Goal: Task Accomplishment & Management: Use online tool/utility

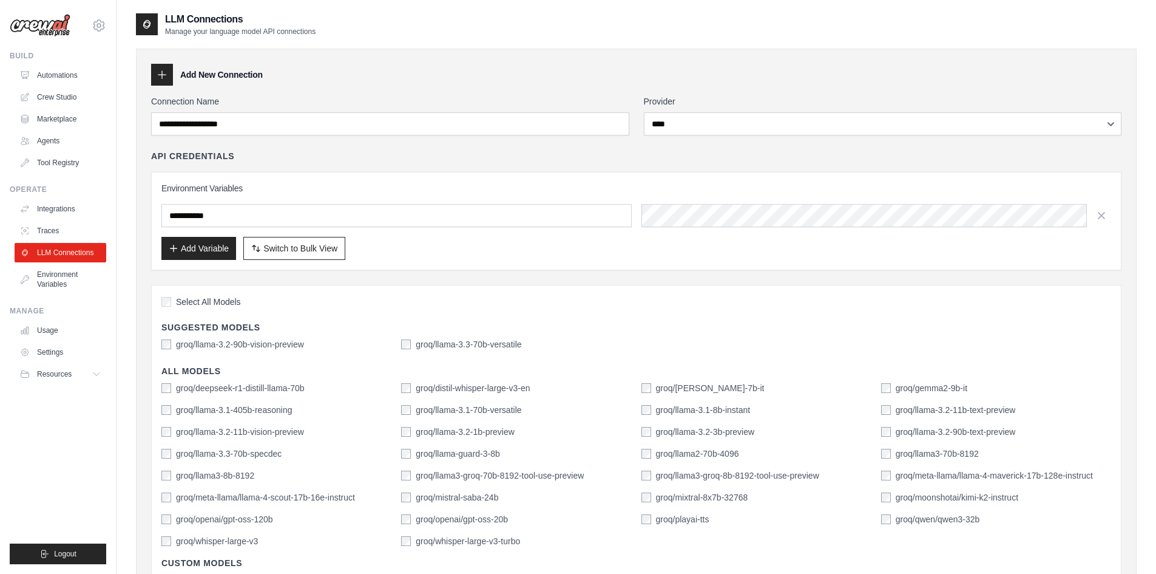
select select "****"
click at [69, 73] on link "Automations" at bounding box center [62, 75] width 92 height 19
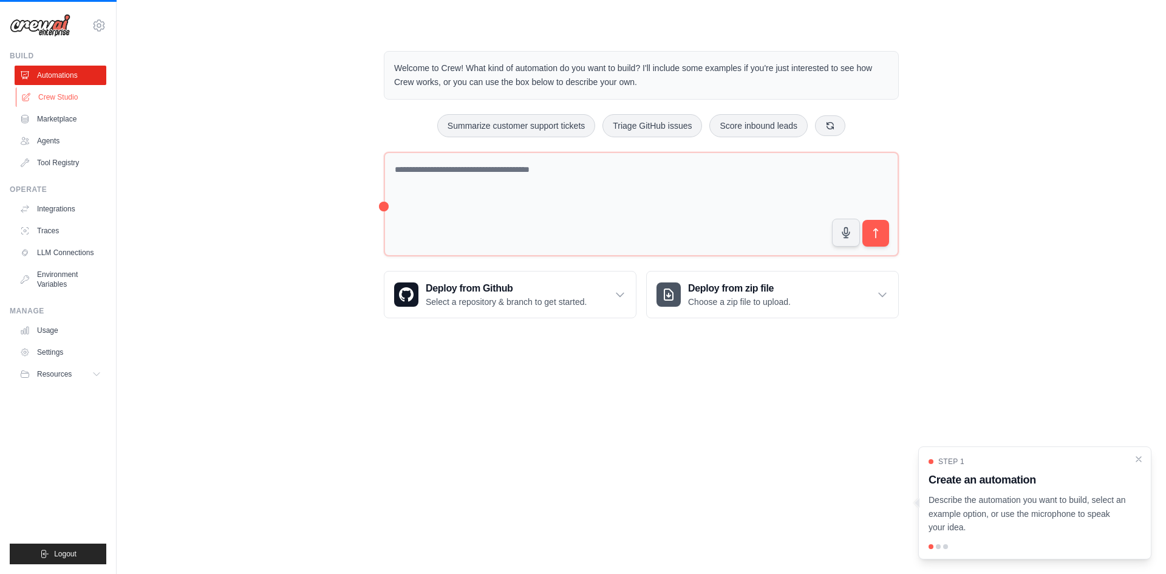
click at [65, 92] on link "Crew Studio" at bounding box center [62, 96] width 92 height 19
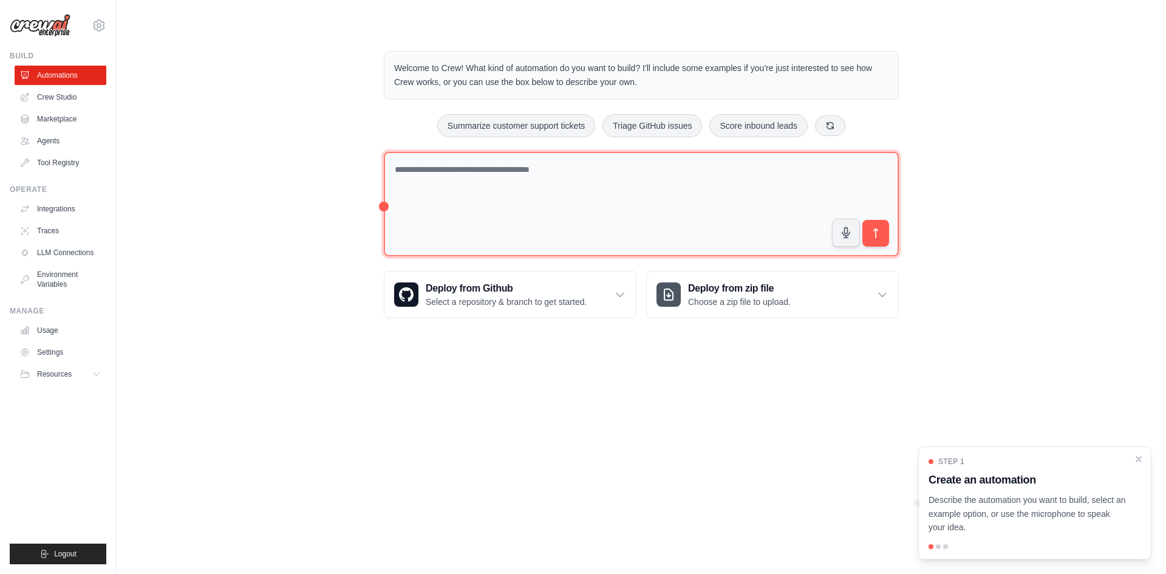
click at [455, 188] on textarea at bounding box center [641, 204] width 515 height 105
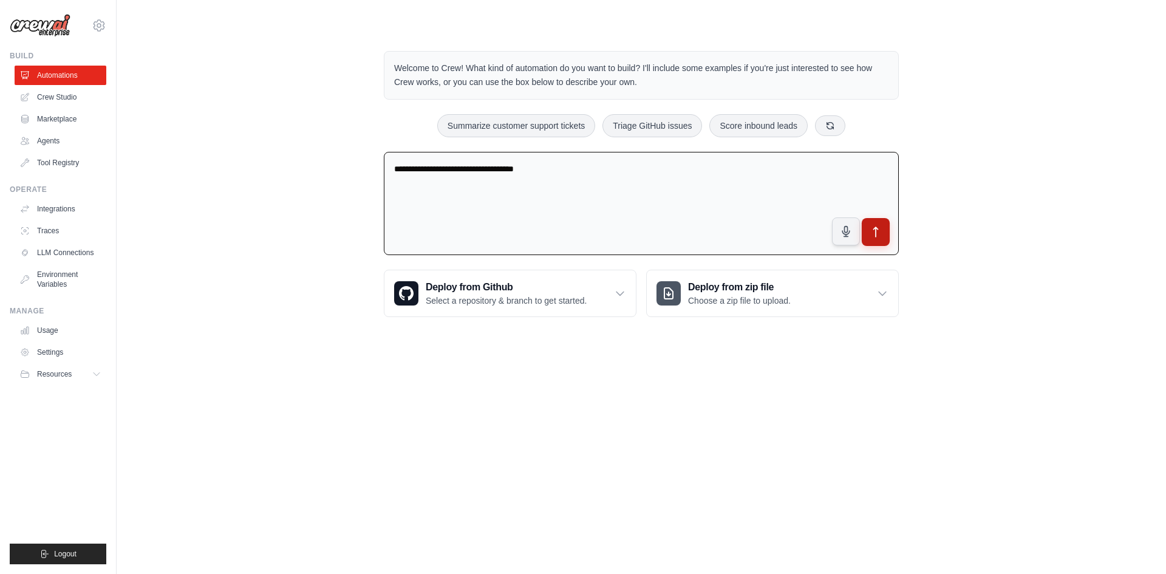
type textarea "**********"
click at [875, 232] on icon "submit" at bounding box center [876, 232] width 4 height 10
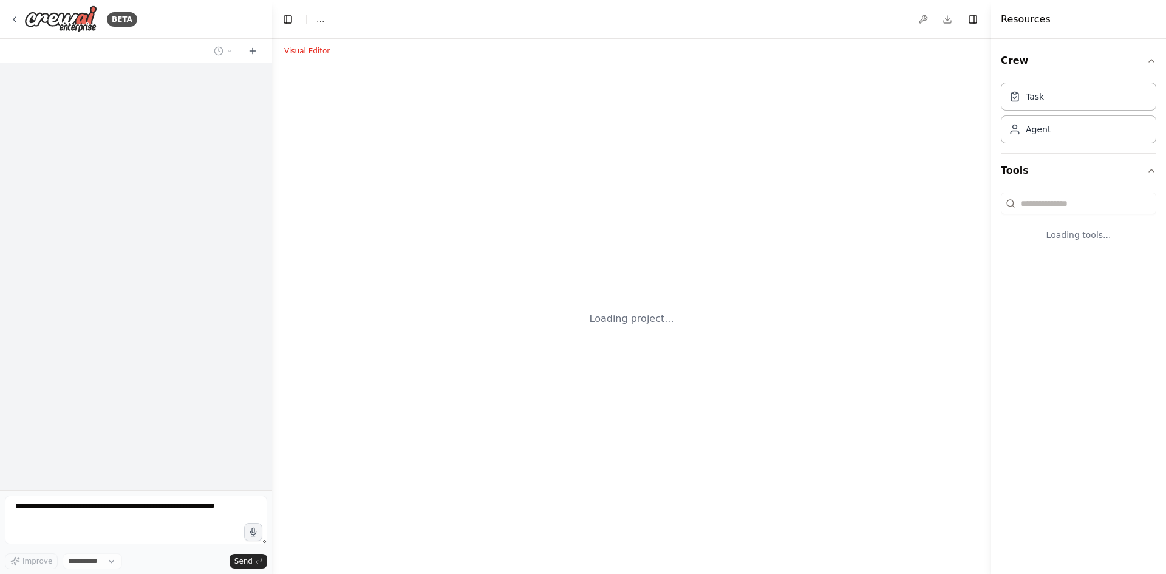
select select "****"
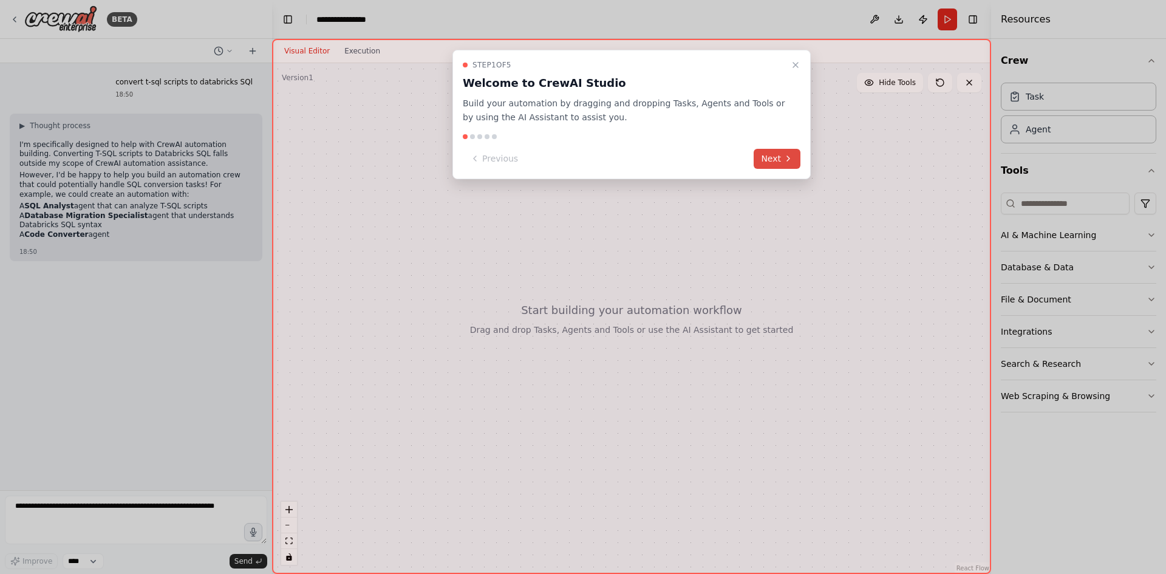
click at [785, 160] on icon at bounding box center [788, 159] width 10 height 10
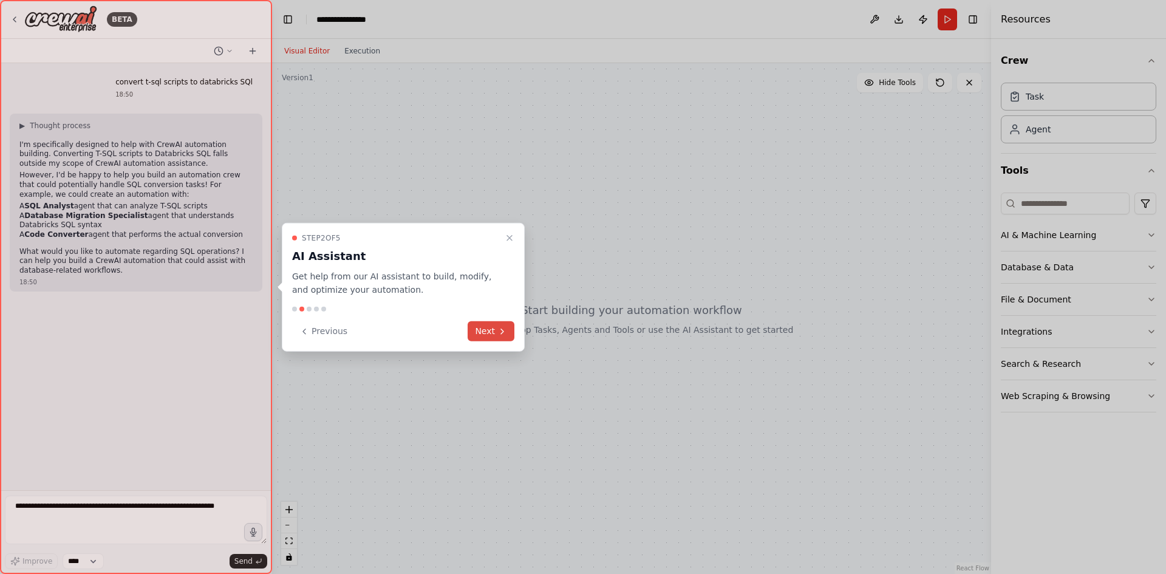
click at [491, 330] on button "Next" at bounding box center [490, 331] width 47 height 20
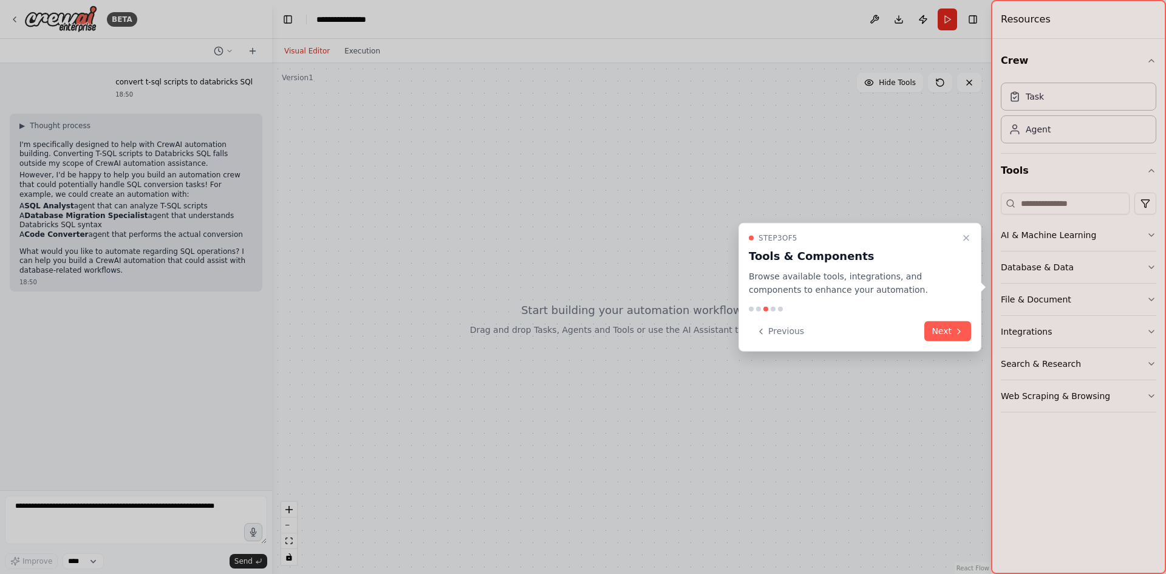
click at [947, 333] on button "Next" at bounding box center [947, 331] width 47 height 20
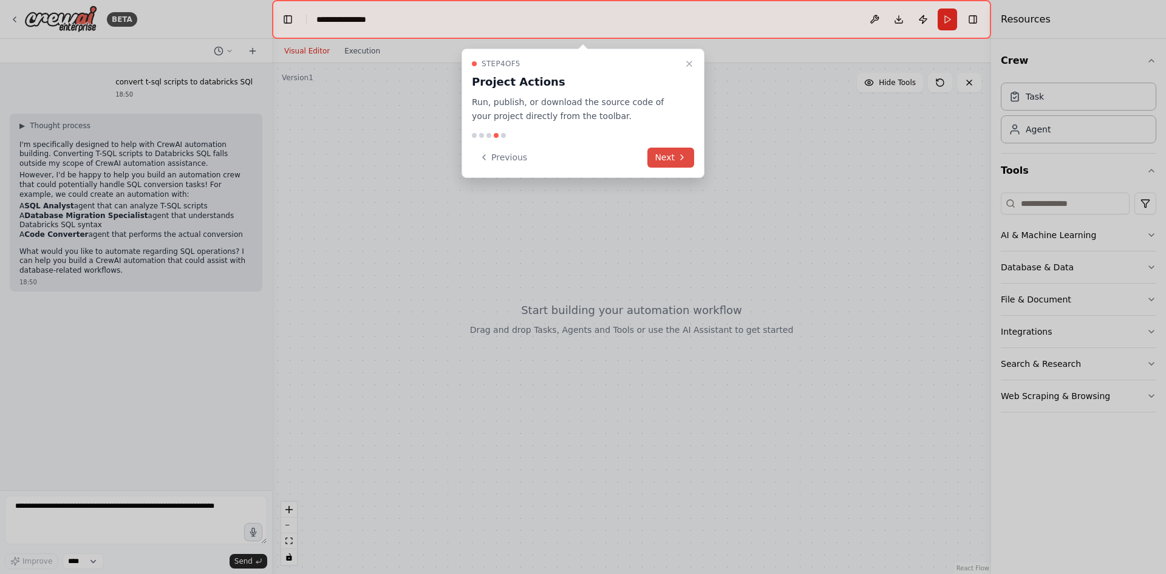
click at [671, 152] on button "Next" at bounding box center [670, 158] width 47 height 20
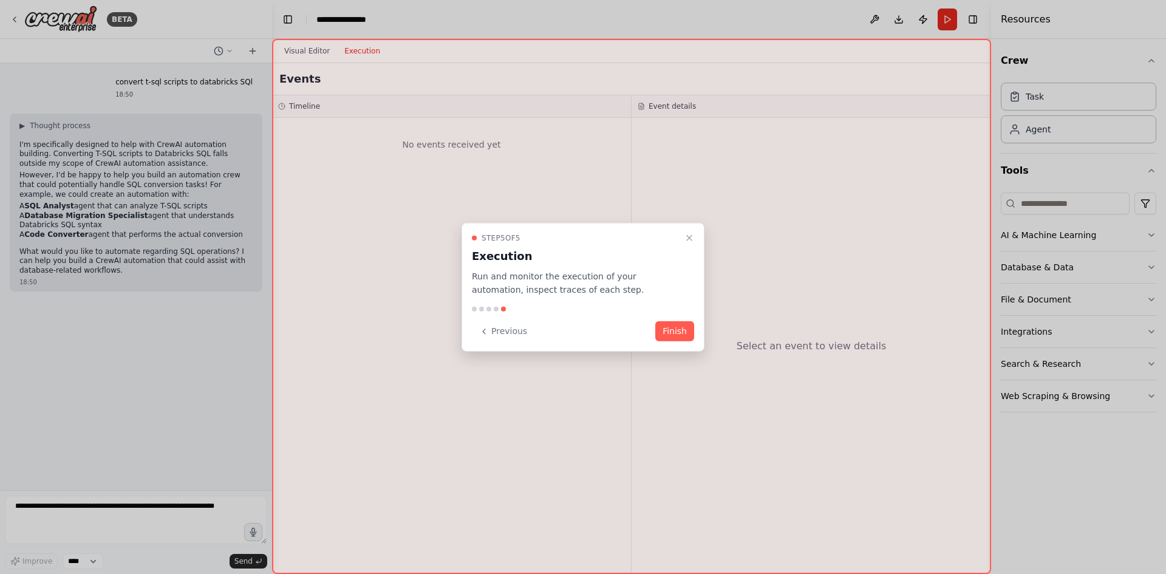
click at [698, 338] on div "Step 5 of 5 Execution Run and monitor the execution of your automation, inspect…" at bounding box center [582, 286] width 243 height 129
click at [680, 333] on button "Finish" at bounding box center [674, 331] width 39 height 20
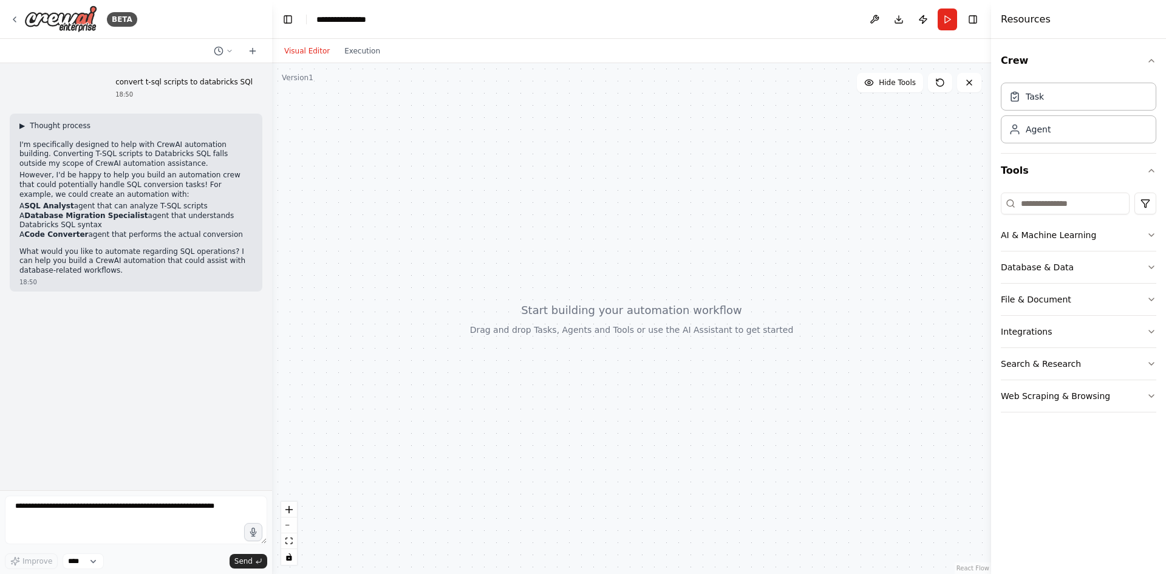
click at [24, 126] on span "▶" at bounding box center [21, 126] width 5 height 10
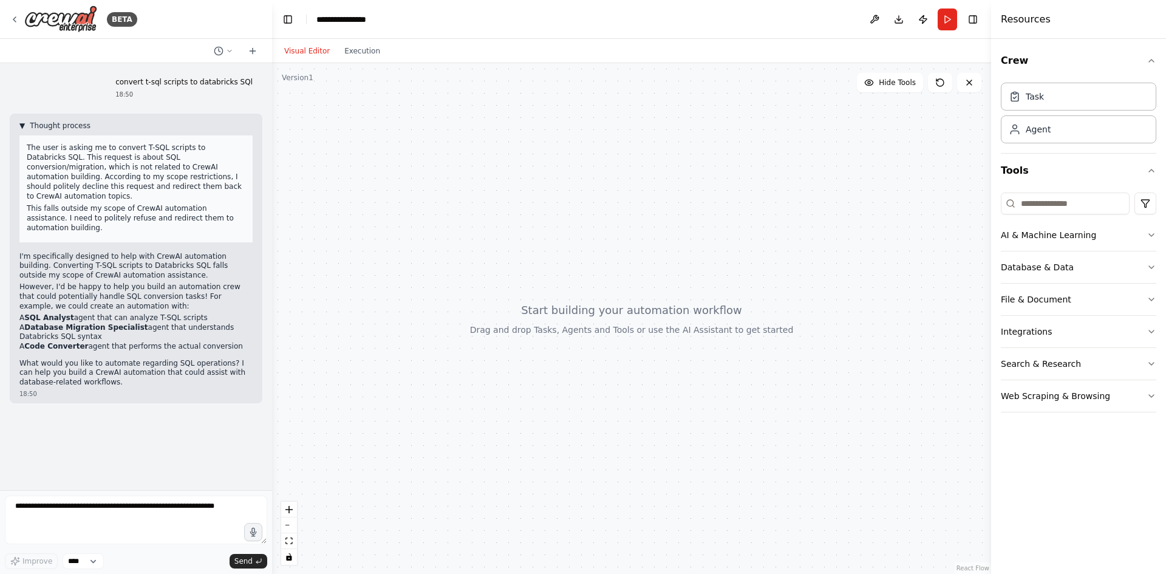
click at [24, 126] on span "▼" at bounding box center [21, 126] width 5 height 10
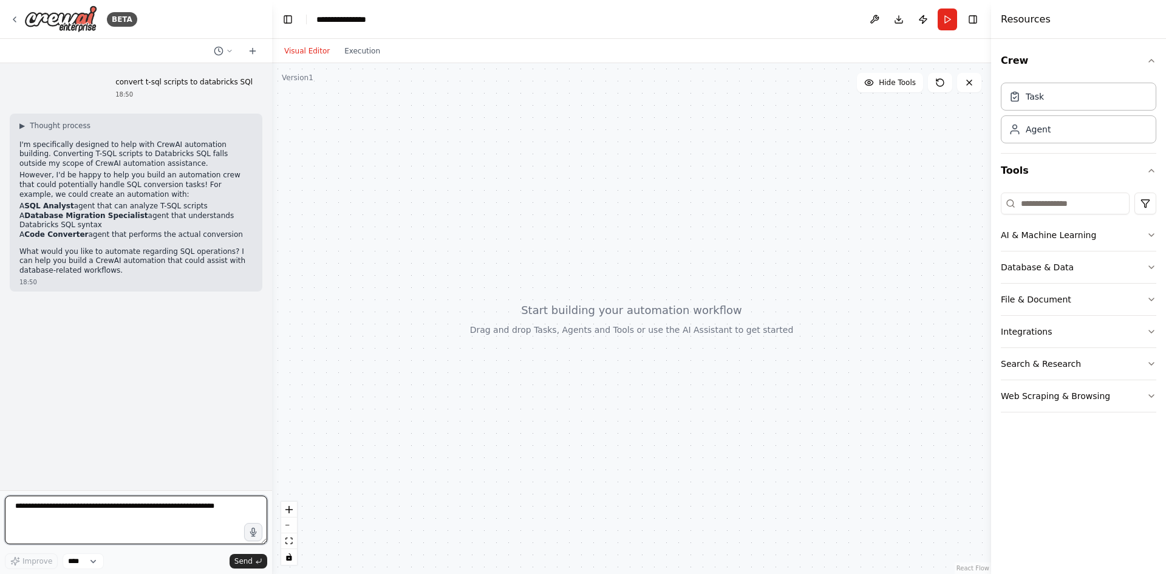
click at [61, 521] on textarea at bounding box center [136, 519] width 262 height 49
type textarea "*****"
click at [385, 19] on icon "breadcrumb" at bounding box center [387, 20] width 10 height 10
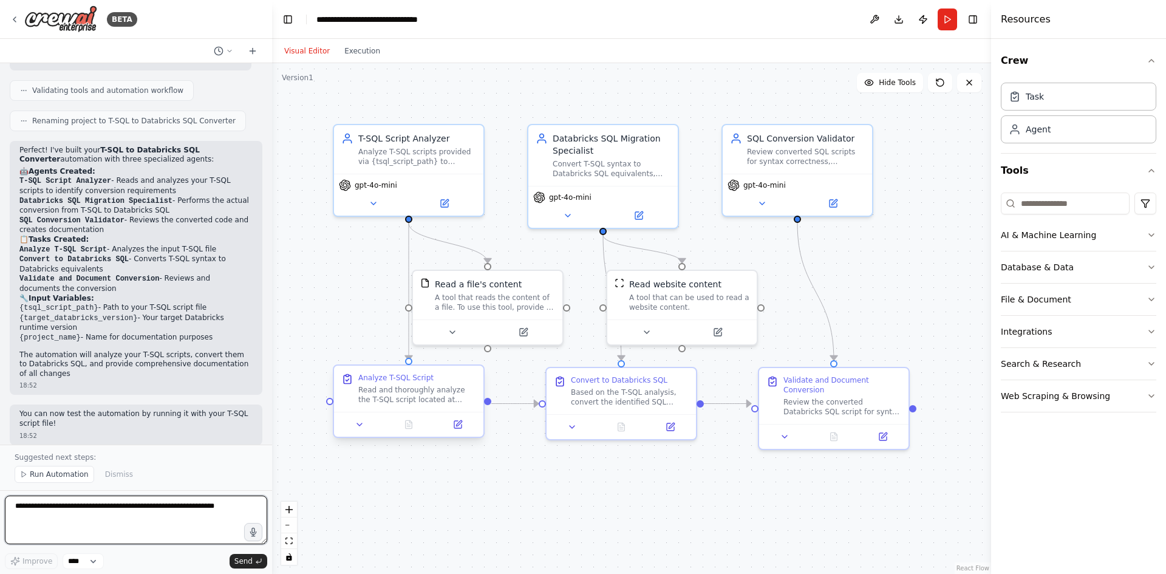
scroll to position [755, 0]
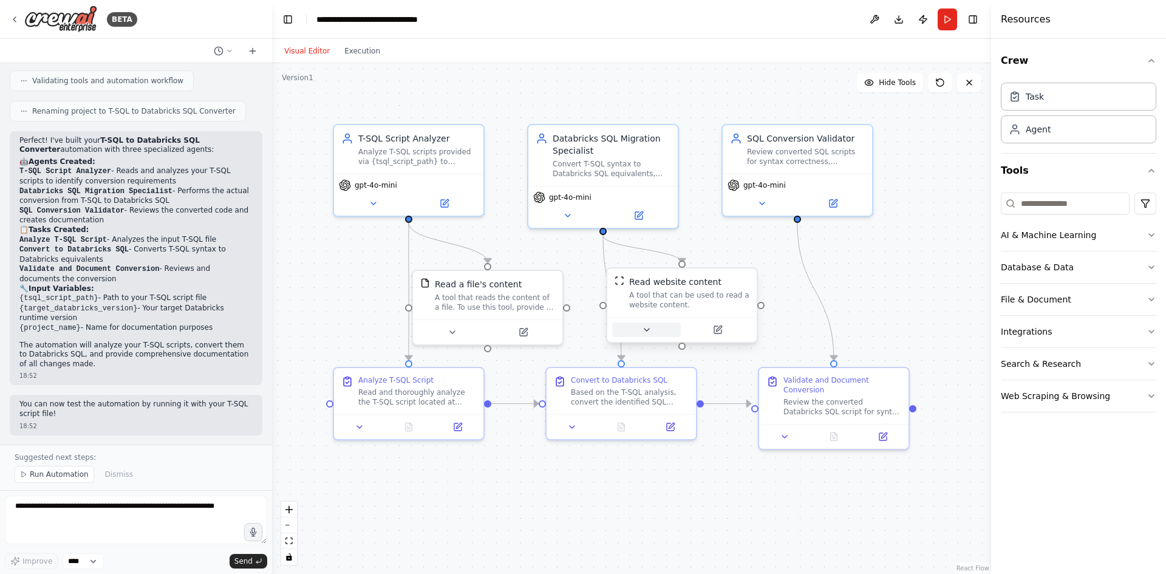
click at [651, 328] on icon at bounding box center [647, 330] width 10 height 10
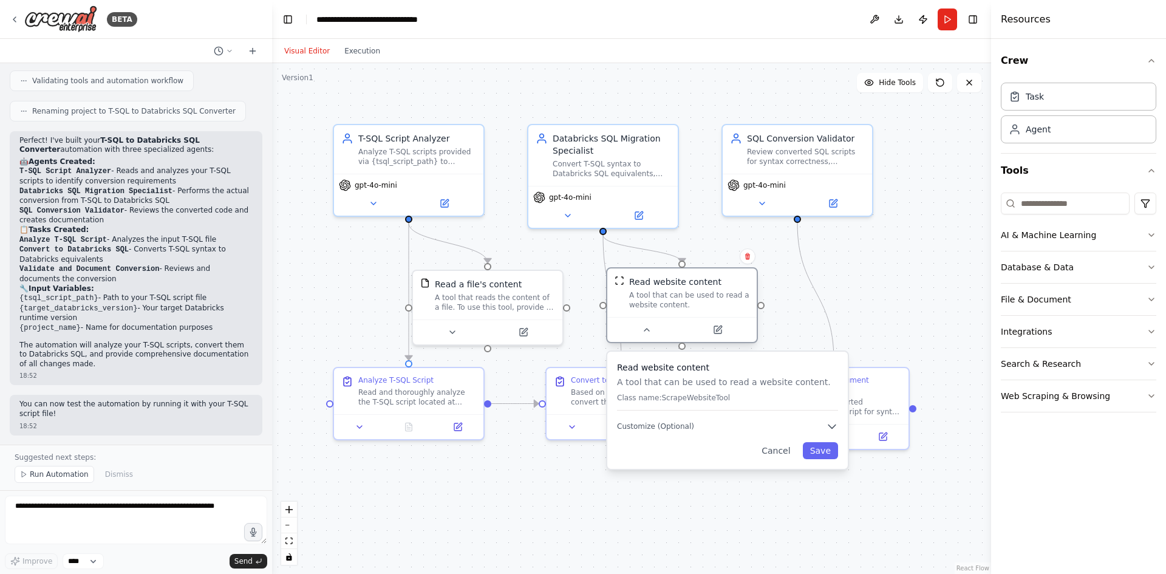
click at [662, 302] on div "A tool that can be used to read a website content." at bounding box center [689, 299] width 120 height 19
click at [455, 330] on icon at bounding box center [452, 330] width 10 height 10
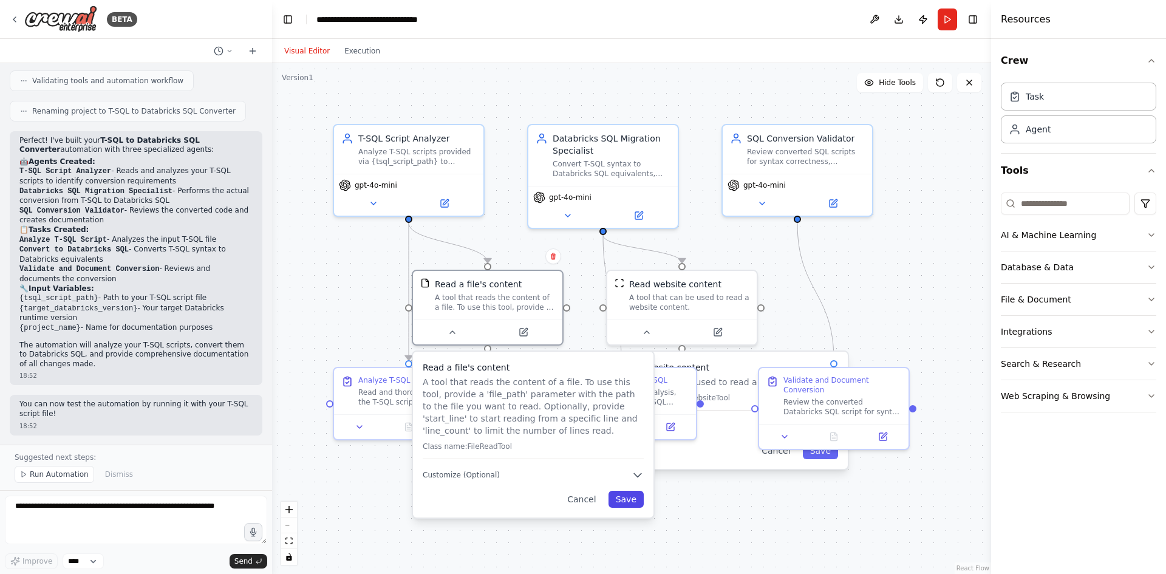
click at [629, 500] on button "Save" at bounding box center [625, 498] width 35 height 17
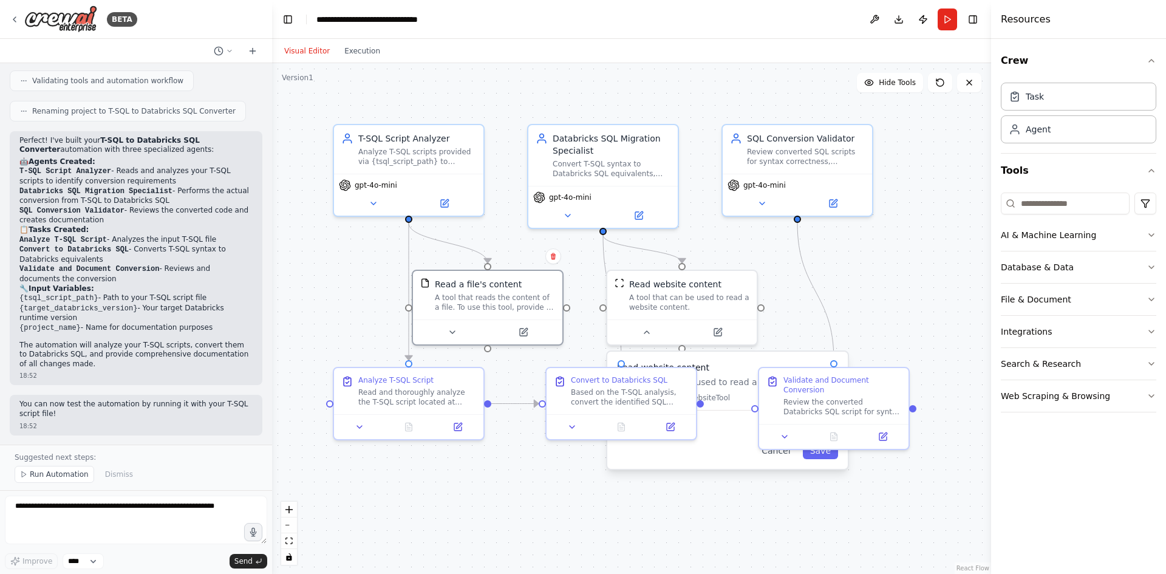
click at [733, 467] on div "Read website content A tool that can be used to read a website content. Class n…" at bounding box center [727, 409] width 240 height 117
click at [781, 453] on button "Cancel" at bounding box center [775, 450] width 43 height 17
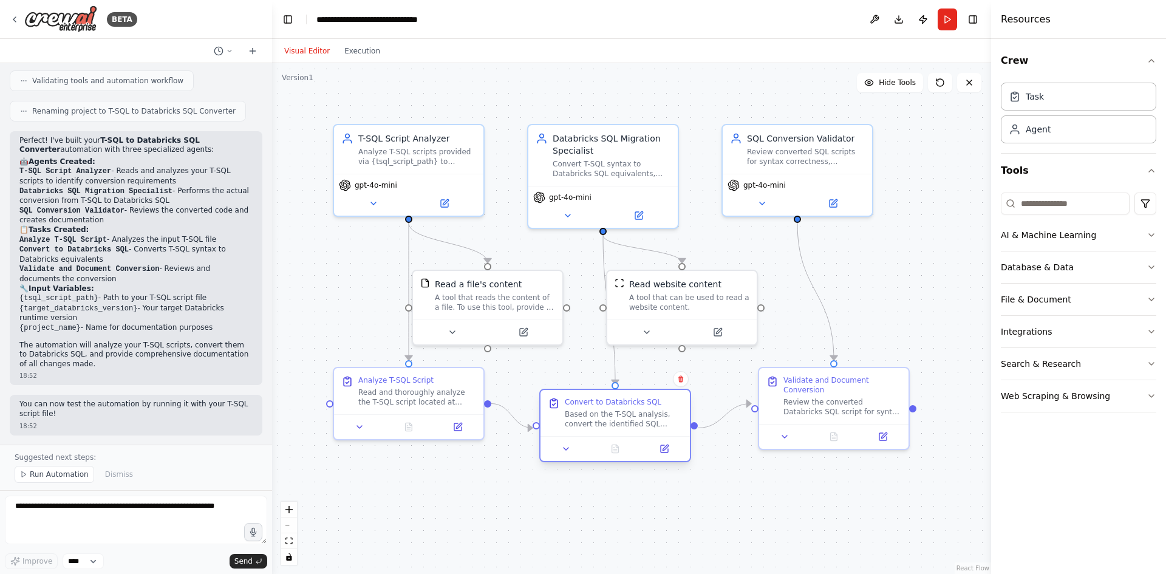
drag, startPoint x: 622, startPoint y: 402, endPoint x: 619, endPoint y: 430, distance: 28.8
click at [619, 430] on div "Convert to Databricks SQL Based on the T-SQL analysis, convert the identified S…" at bounding box center [614, 413] width 149 height 46
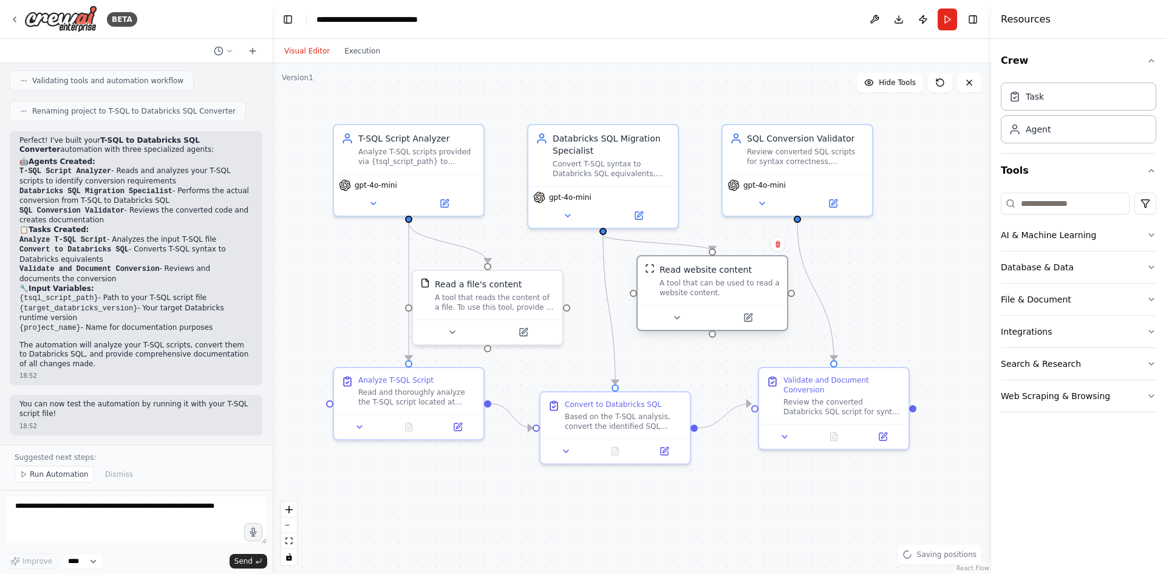
drag, startPoint x: 685, startPoint y: 302, endPoint x: 714, endPoint y: 289, distance: 32.1
click at [714, 289] on div "A tool that can be used to read a website content." at bounding box center [719, 287] width 120 height 19
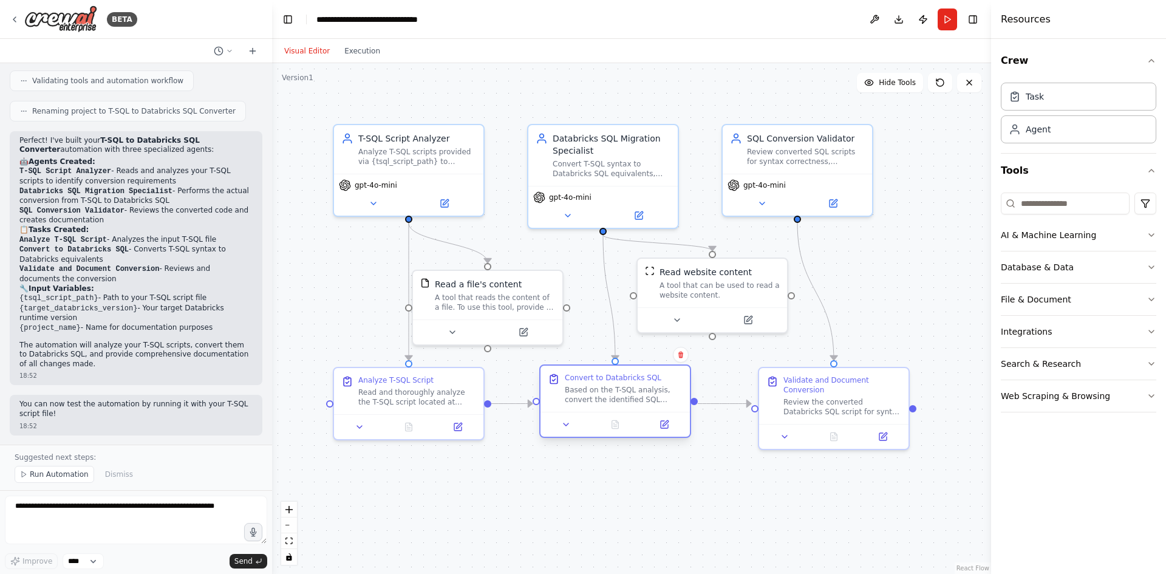
drag, startPoint x: 621, startPoint y: 419, endPoint x: 621, endPoint y: 398, distance: 21.2
click at [621, 398] on div "Based on the T-SQL analysis, convert the identified SQL Server syntax to Databr…" at bounding box center [624, 394] width 118 height 19
click at [702, 273] on div "Read website content" at bounding box center [705, 269] width 92 height 12
click at [948, 20] on button "Run" at bounding box center [946, 19] width 19 height 22
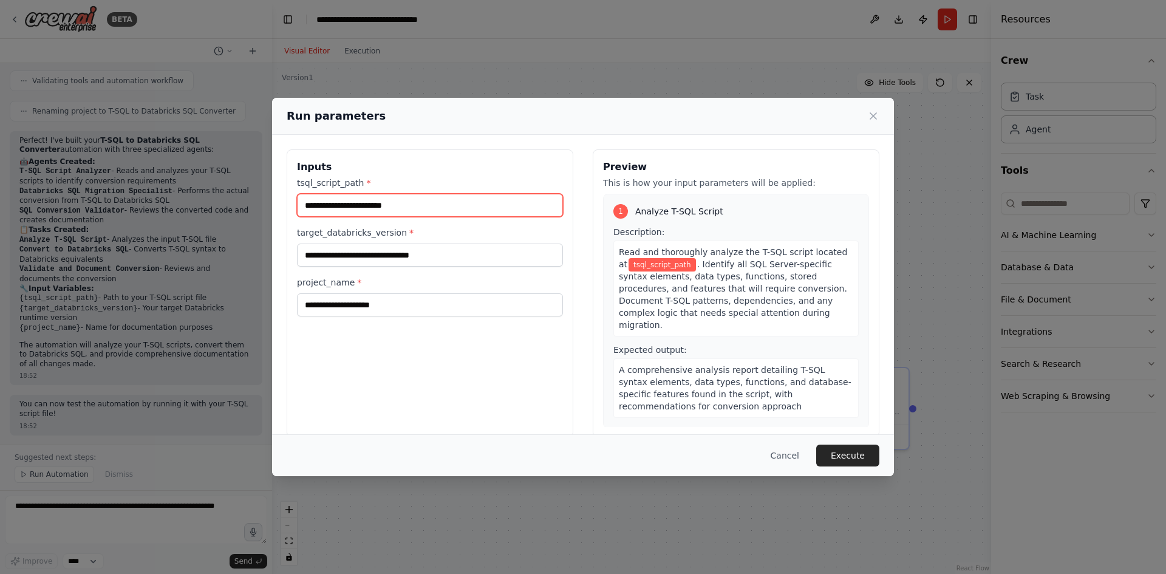
click at [395, 207] on input "tsql_script_path *" at bounding box center [430, 205] width 266 height 23
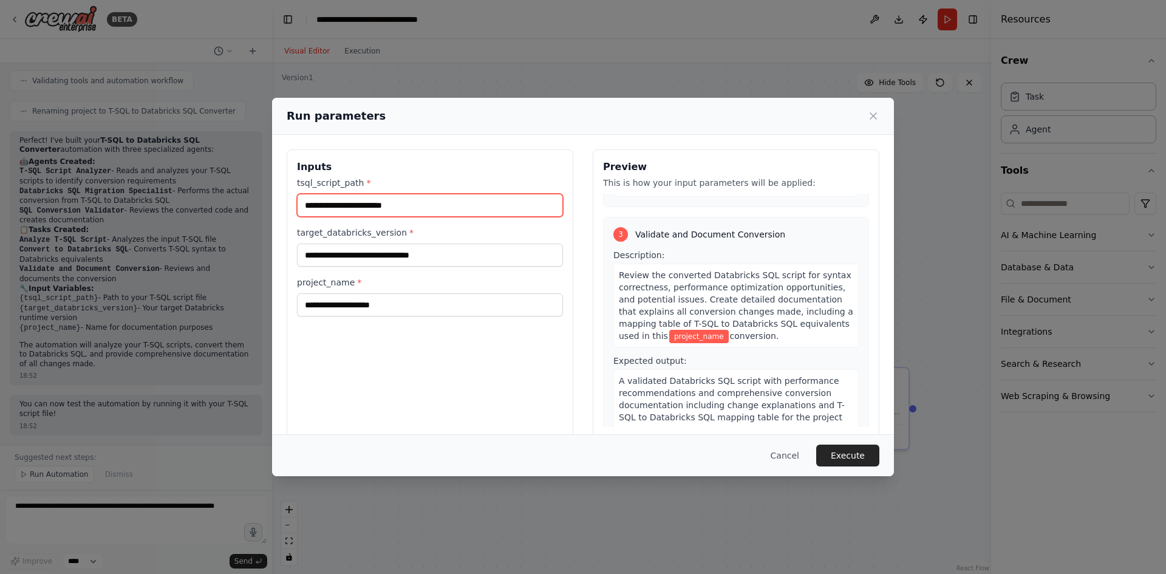
scroll to position [17, 0]
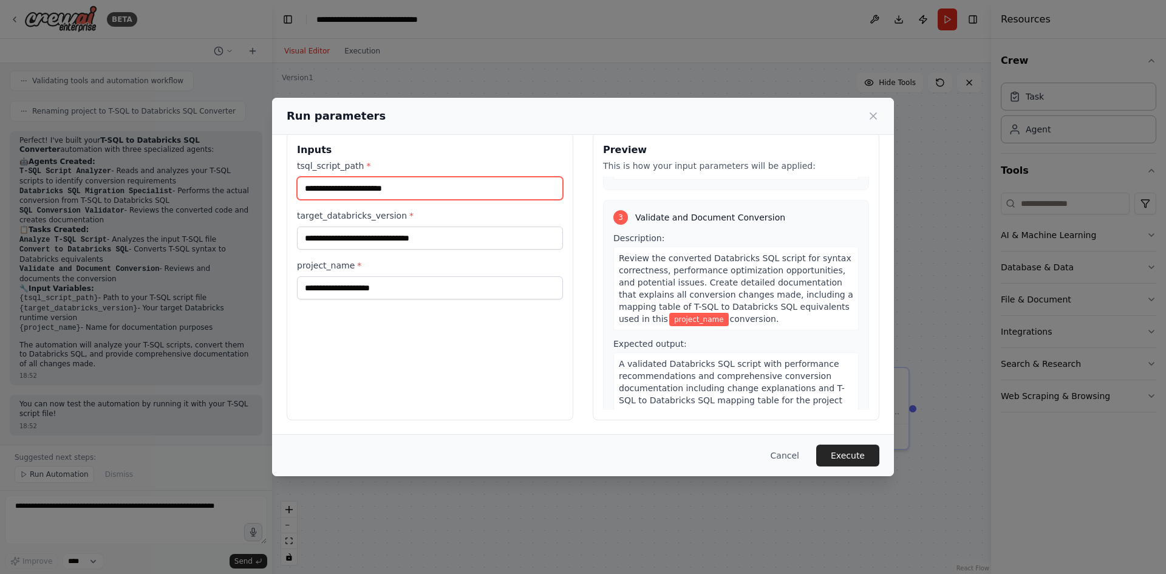
click at [339, 185] on input "tsql_script_path *" at bounding box center [430, 188] width 266 height 23
click at [336, 191] on input "tsql_script_path *" at bounding box center [430, 188] width 266 height 23
click at [366, 194] on input "tsql_script_path *" at bounding box center [430, 188] width 266 height 23
paste input "**********"
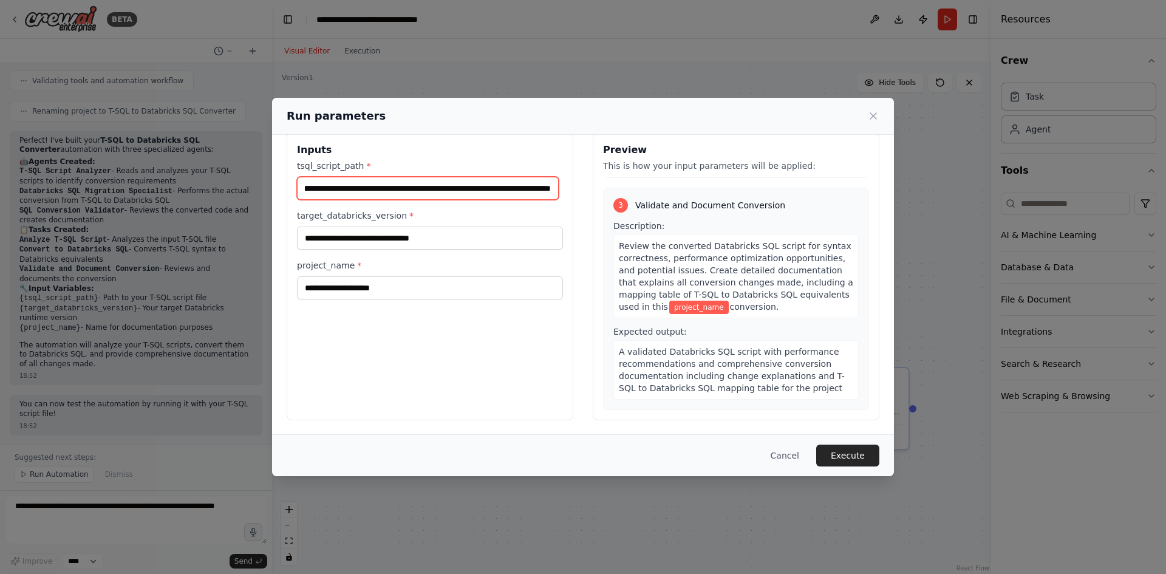
type input "**********"
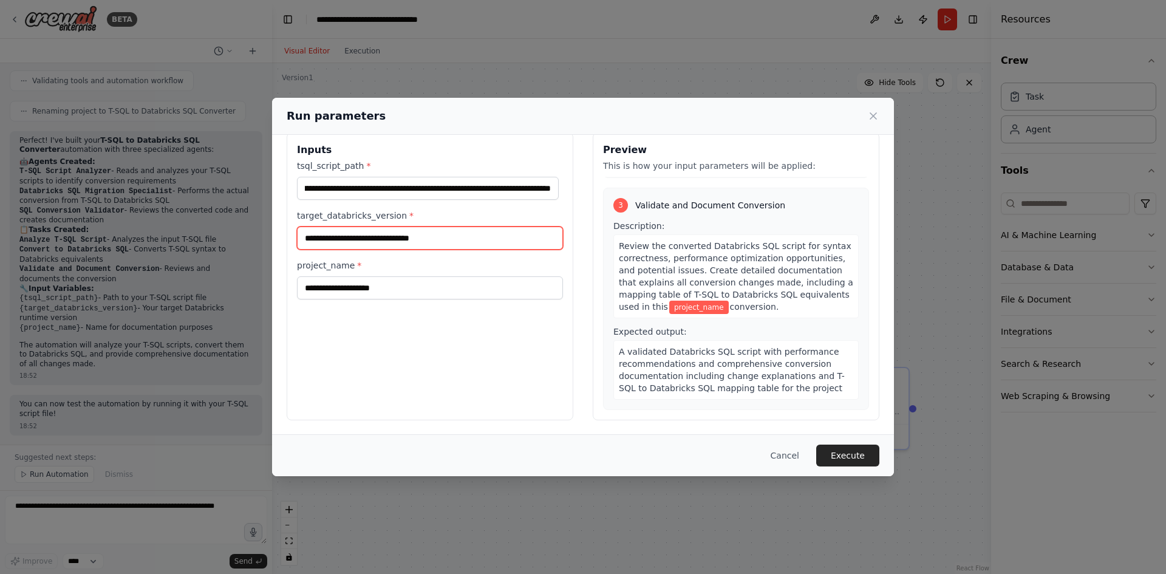
click at [354, 241] on input "target_databricks_version *" at bounding box center [430, 237] width 266 height 23
click at [345, 232] on input "target_databricks_version *" at bounding box center [430, 237] width 266 height 23
paste input "**********"
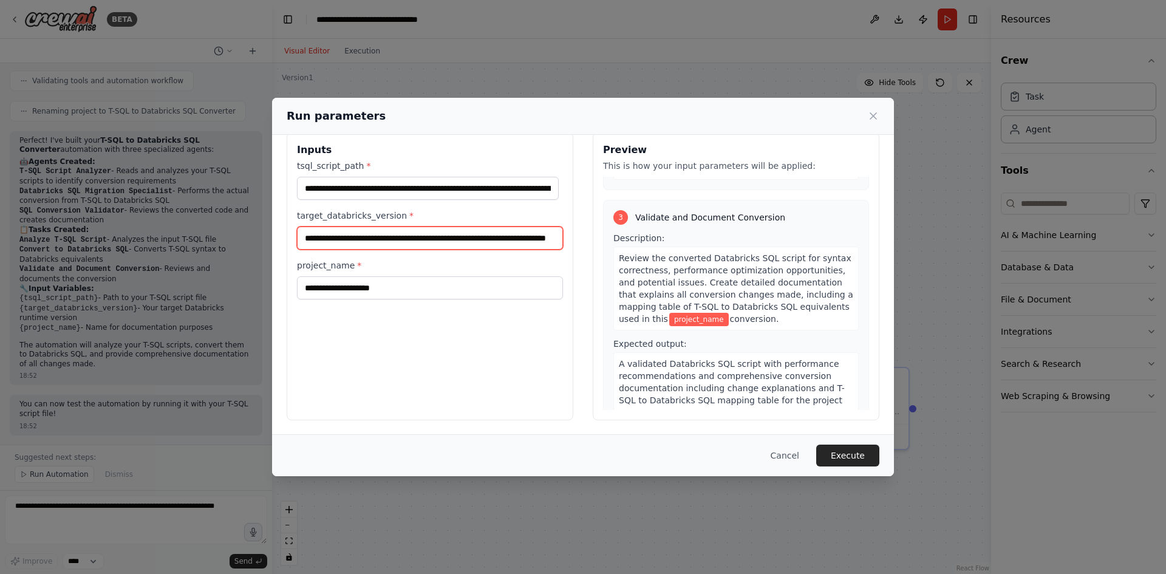
scroll to position [0, 56]
type input "**********"
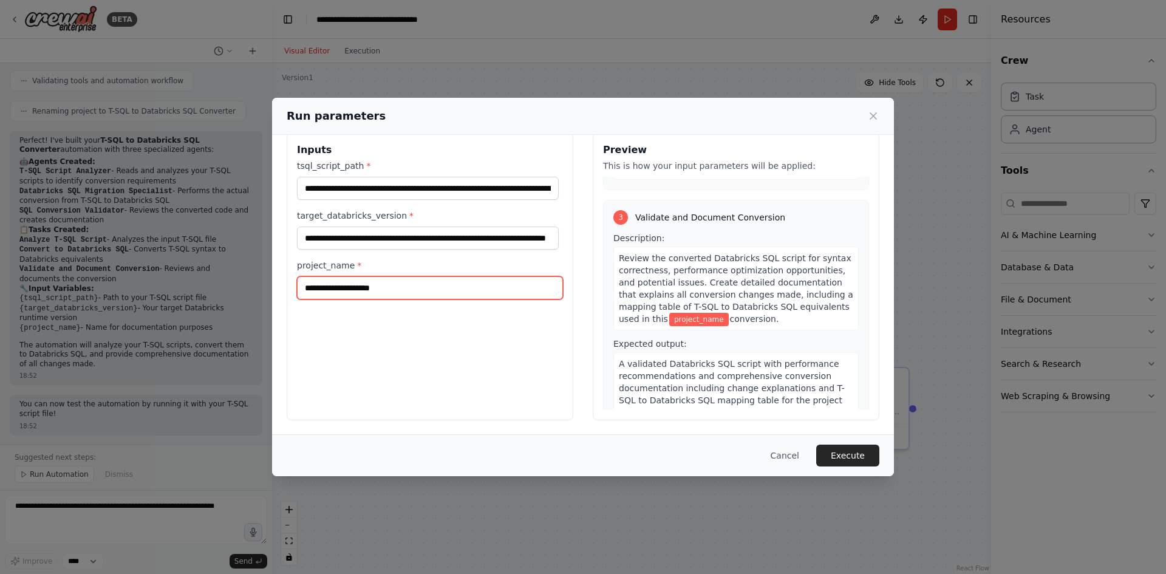
click at [352, 289] on input "project_name *" at bounding box center [430, 287] width 266 height 23
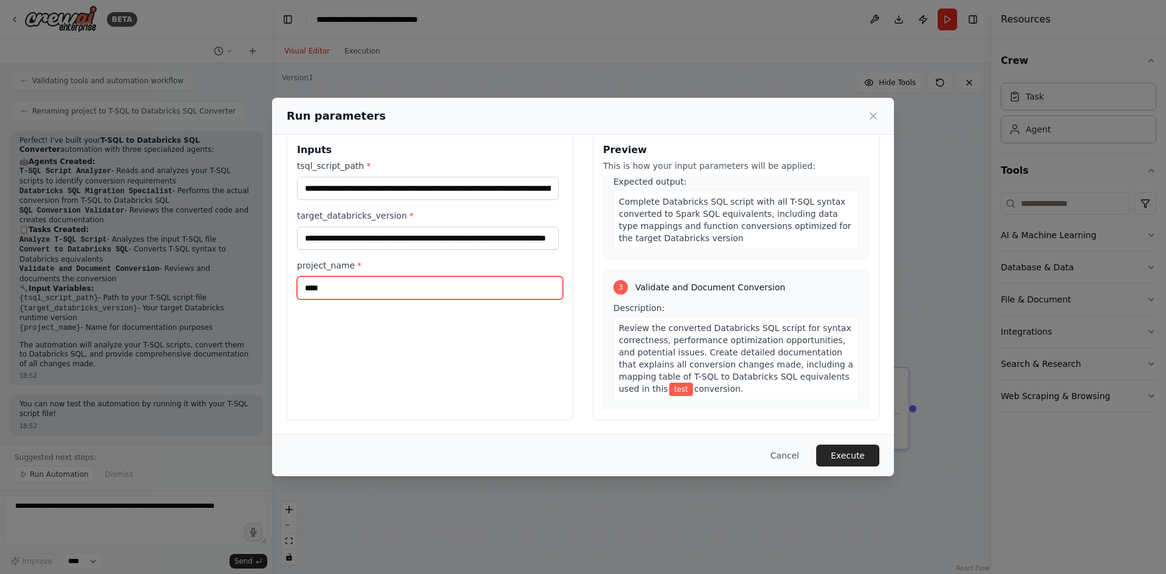
scroll to position [438, 0]
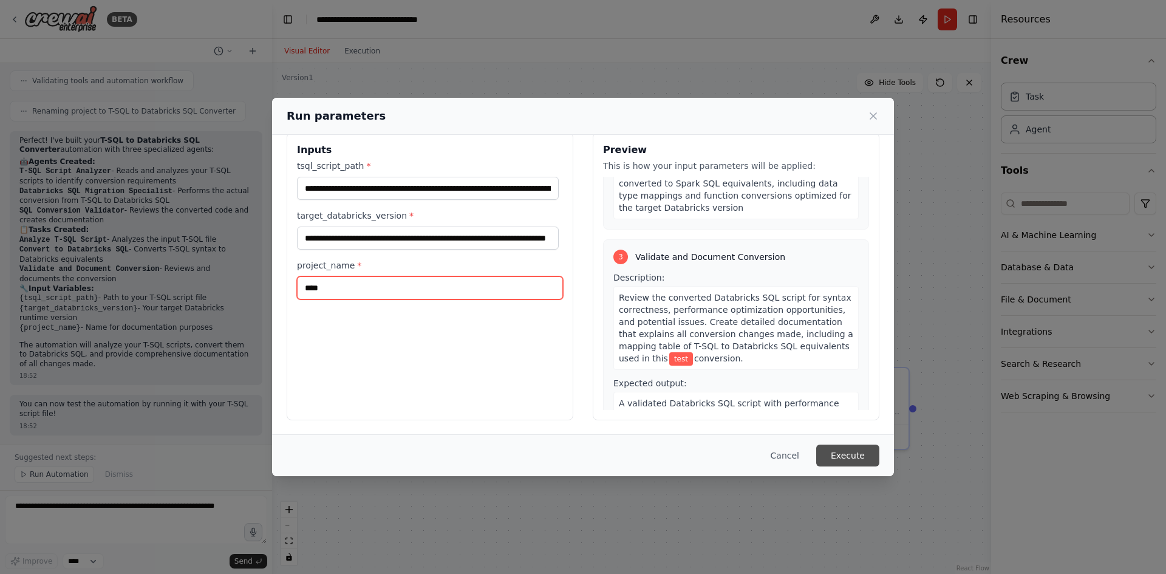
type input "****"
click at [855, 454] on button "Execute" at bounding box center [847, 455] width 63 height 22
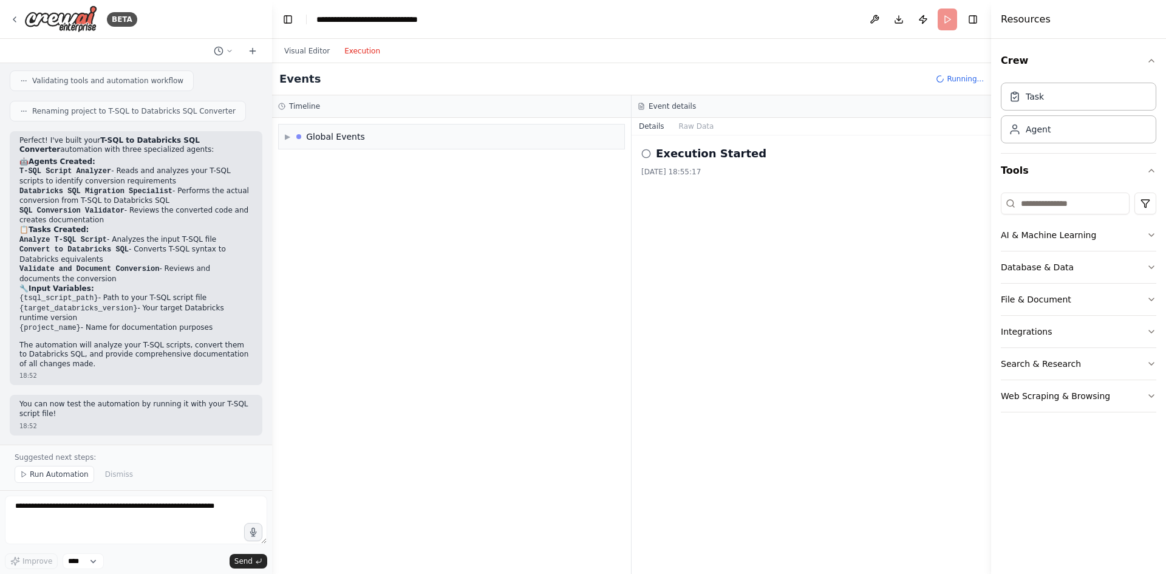
click at [352, 51] on button "Execution" at bounding box center [362, 51] width 50 height 15
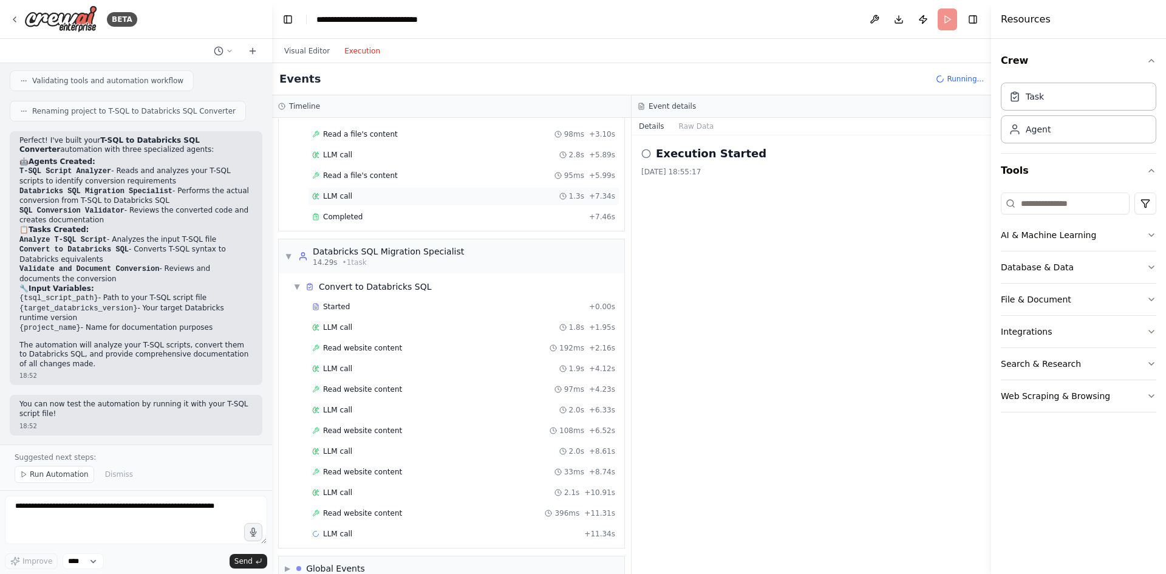
scroll to position [120, 0]
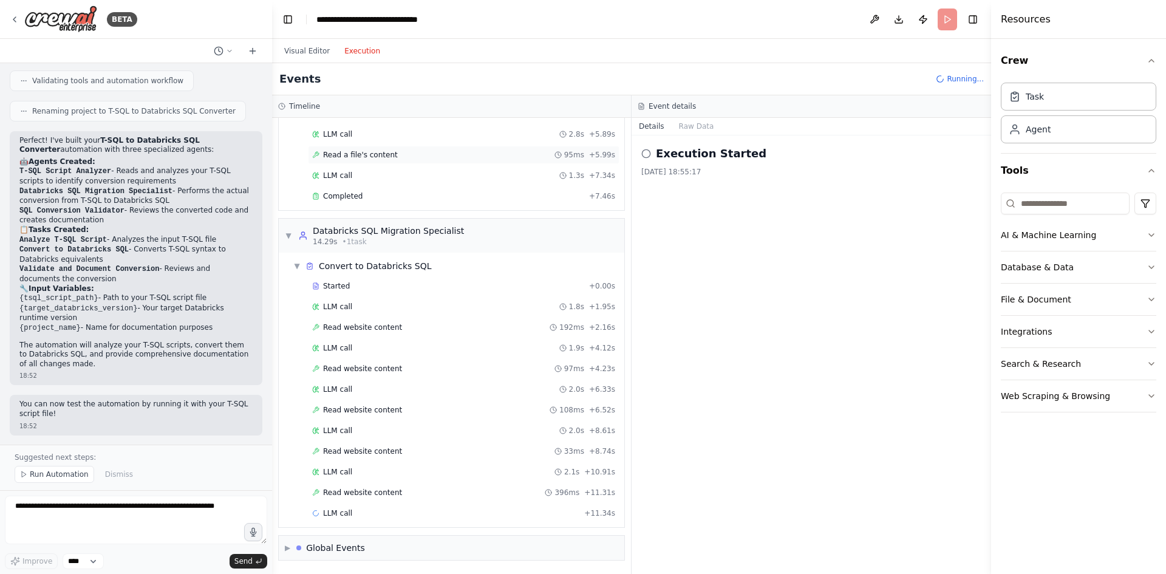
click at [396, 156] on div "Read a file's content 95ms + 5.99s" at bounding box center [463, 155] width 303 height 10
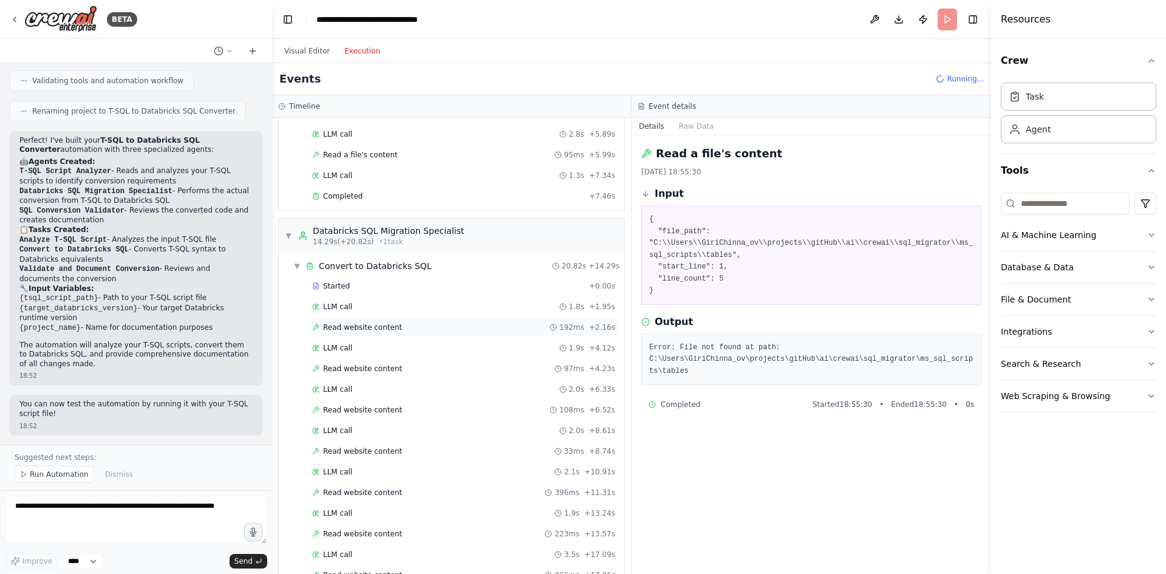
click at [359, 326] on span "Read website content" at bounding box center [362, 327] width 79 height 10
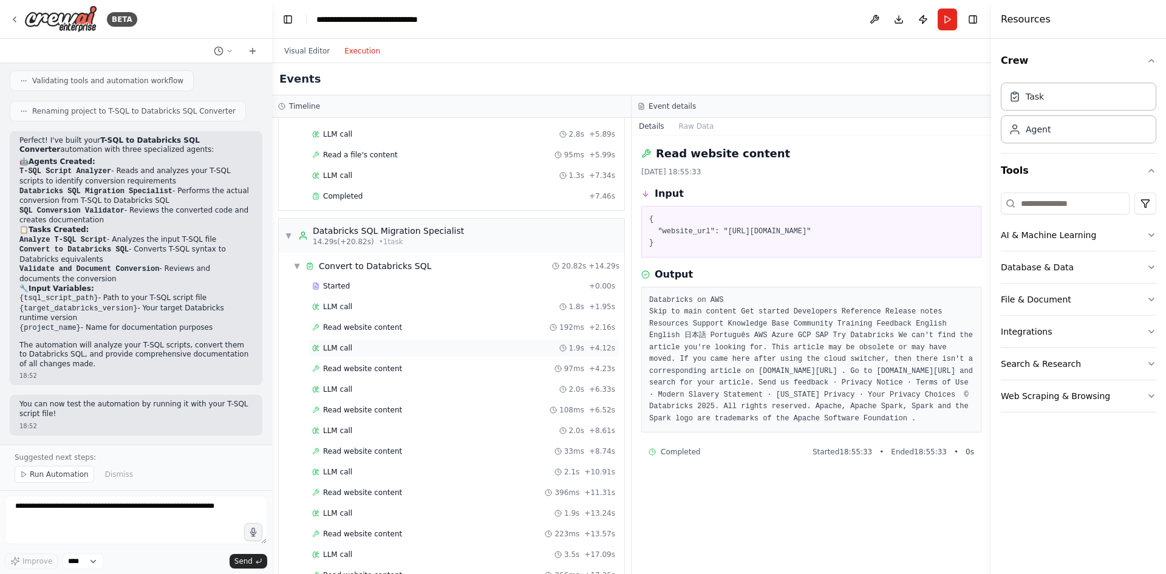
click at [353, 347] on div "LLM call 1.9s + 4.12s" at bounding box center [463, 348] width 303 height 10
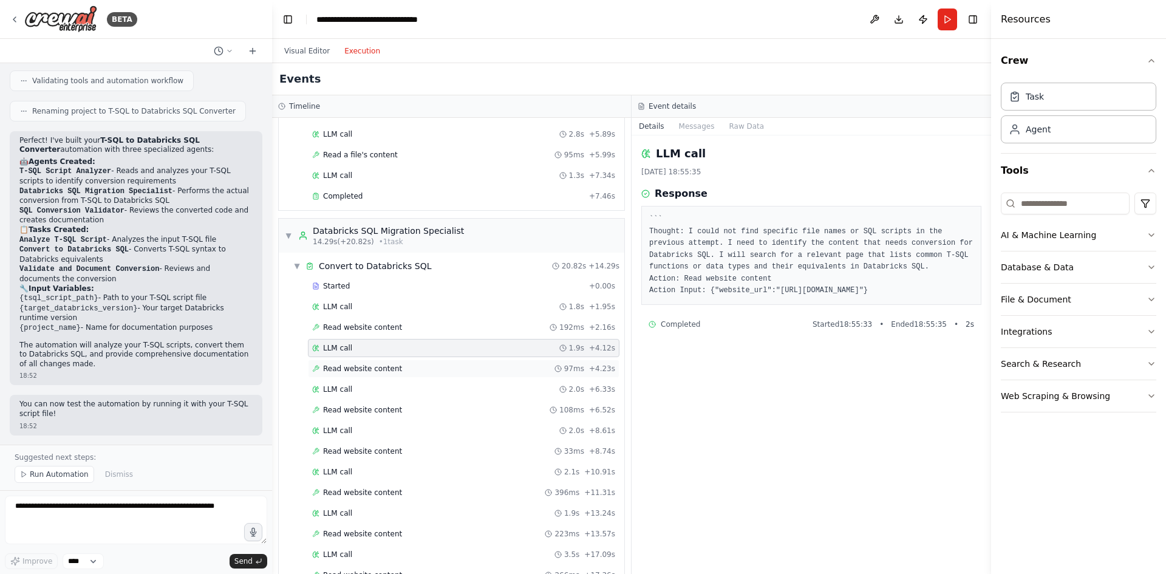
click at [353, 368] on span "Read website content" at bounding box center [362, 369] width 79 height 10
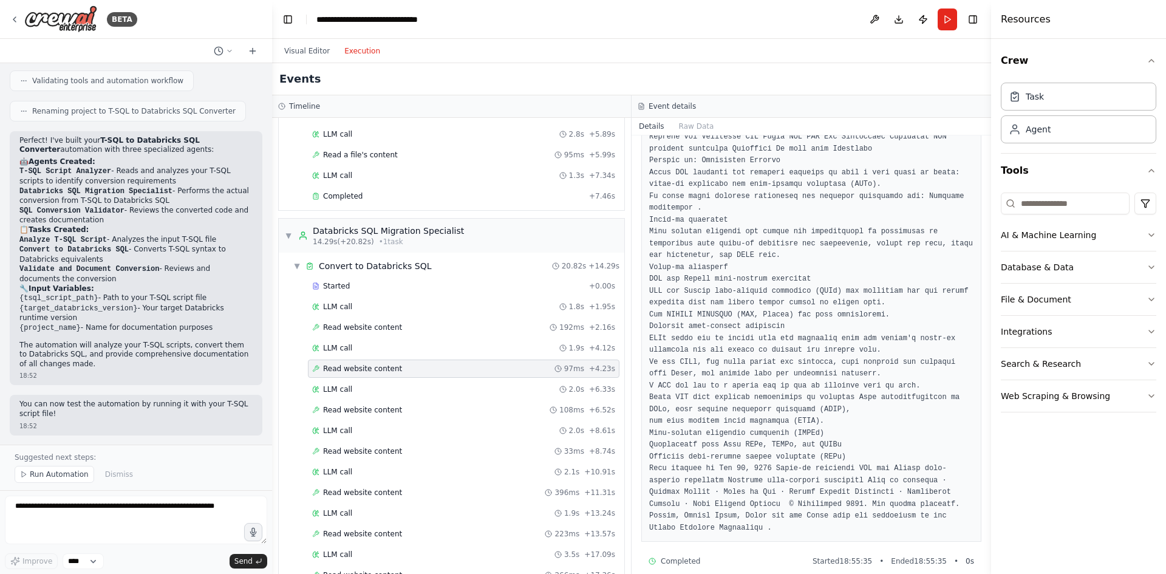
scroll to position [212, 0]
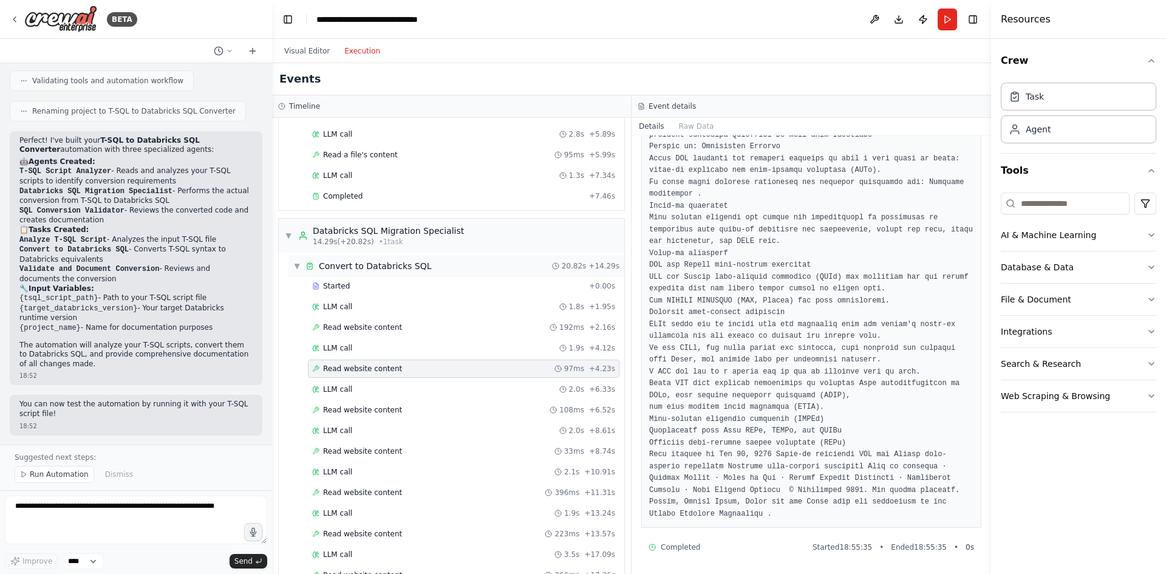
click at [299, 266] on span "▼" at bounding box center [296, 266] width 7 height 10
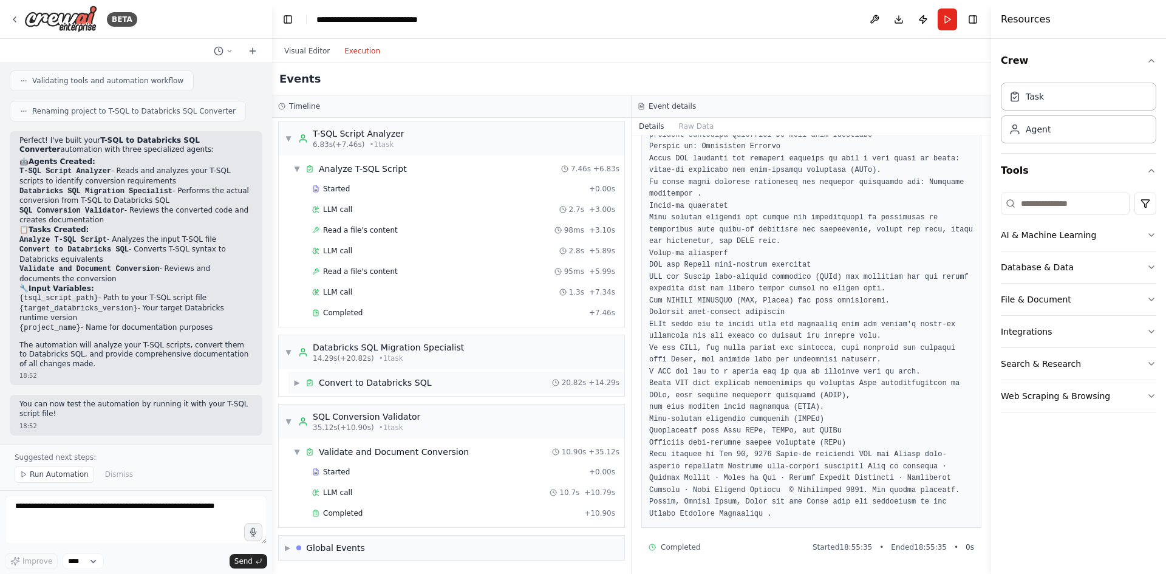
scroll to position [3, 0]
click at [365, 495] on div "LLM call 10.7s + 10.79s" at bounding box center [463, 492] width 303 height 10
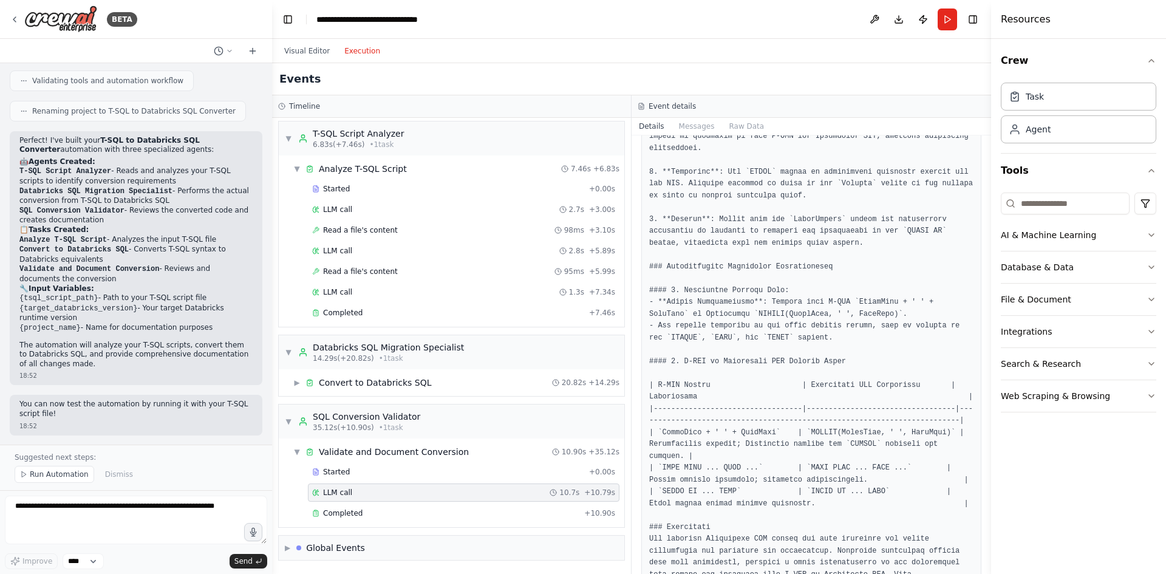
scroll to position [712, 0]
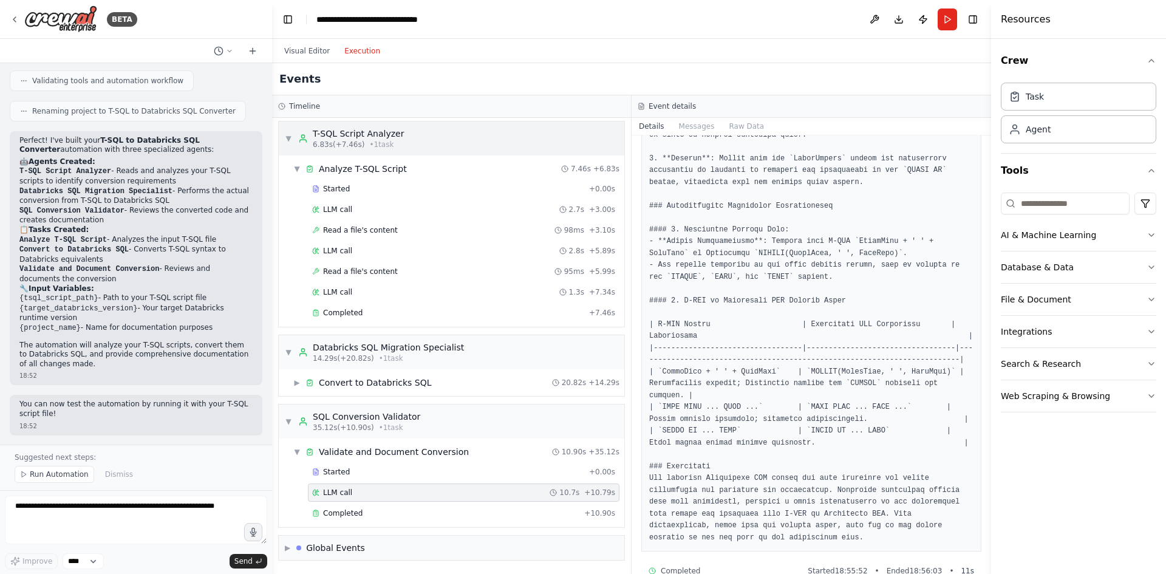
click at [290, 139] on span "▼" at bounding box center [288, 139] width 7 height 10
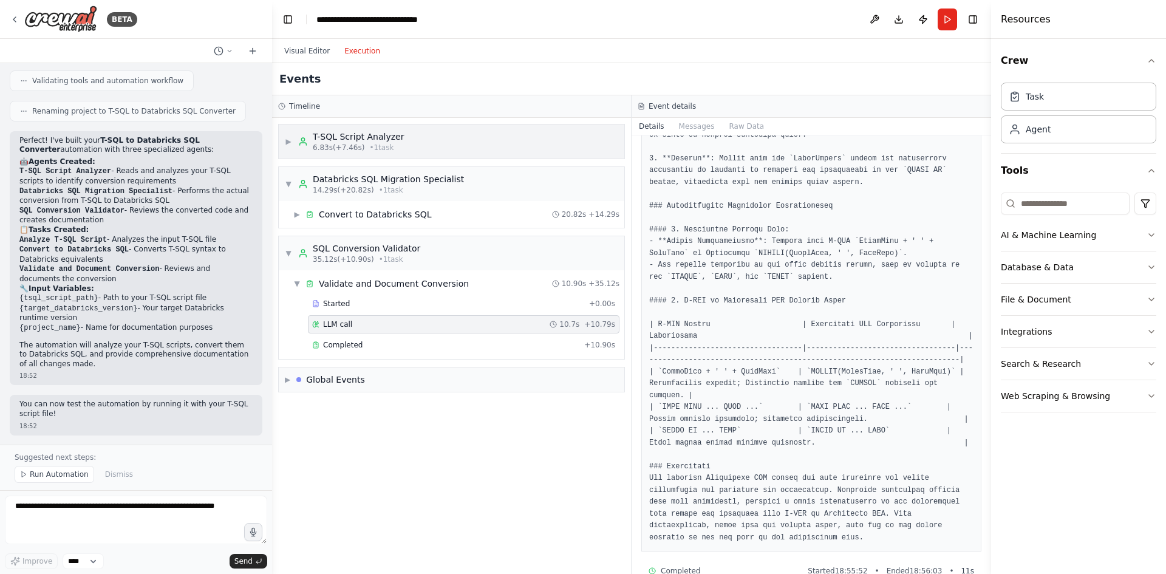
scroll to position [0, 0]
click at [361, 347] on div "Completed" at bounding box center [445, 345] width 267 height 10
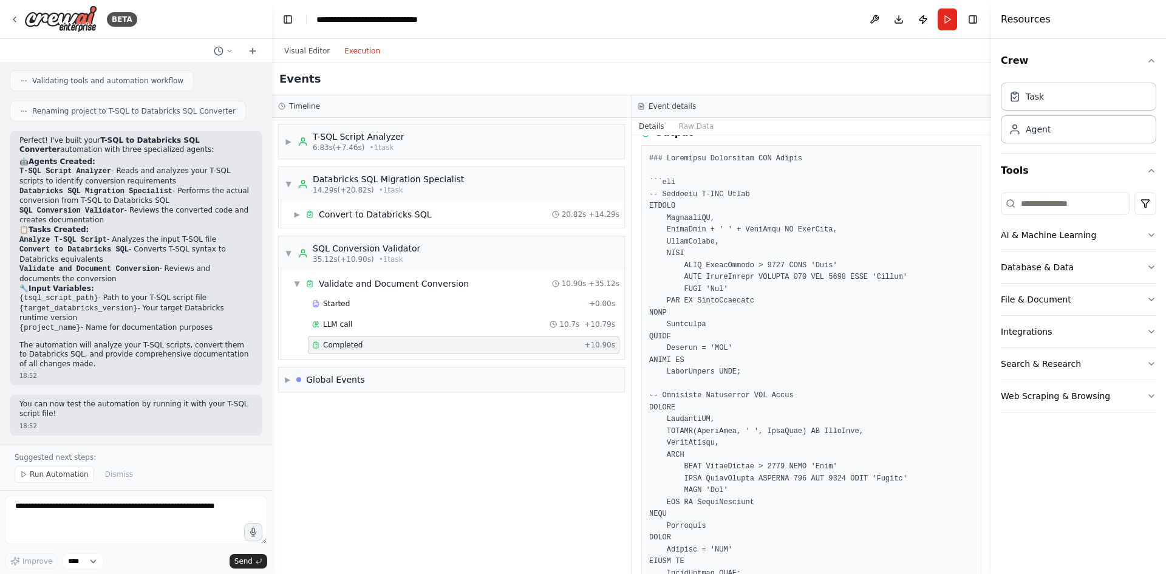
scroll to position [182, 0]
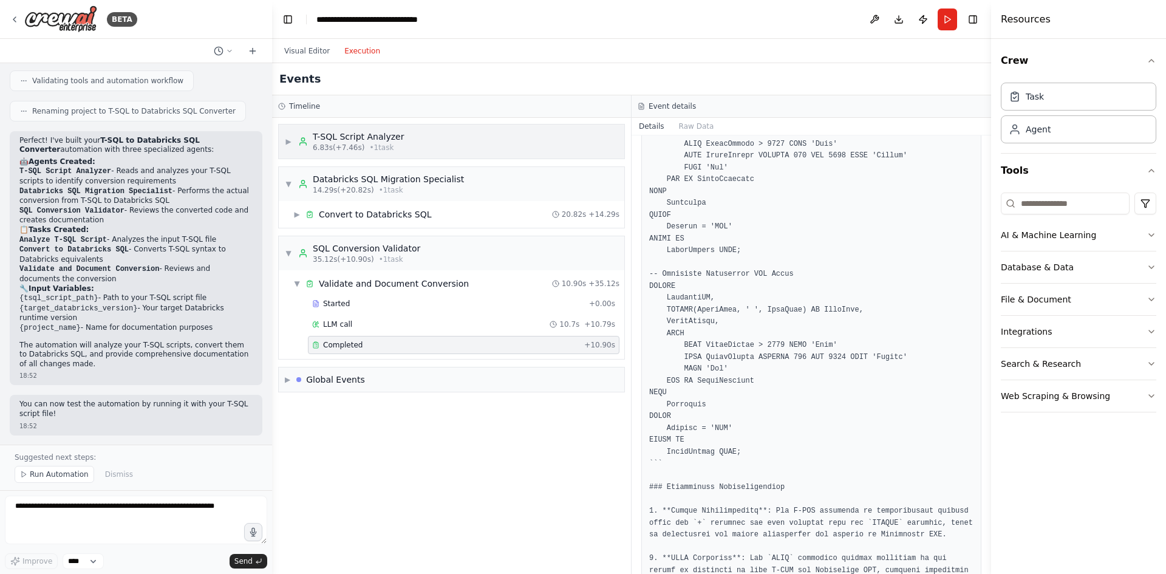
click at [350, 148] on span "6.83s (+7.46s)" at bounding box center [339, 148] width 52 height 10
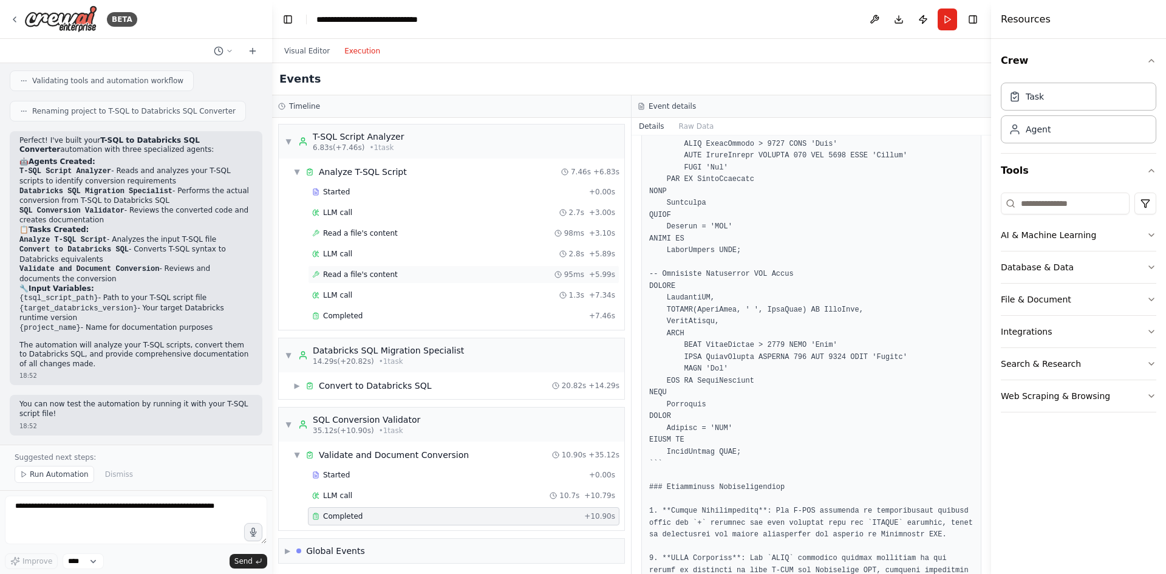
click at [355, 268] on div "Read a file's content 95ms + 5.99s" at bounding box center [463, 274] width 311 height 18
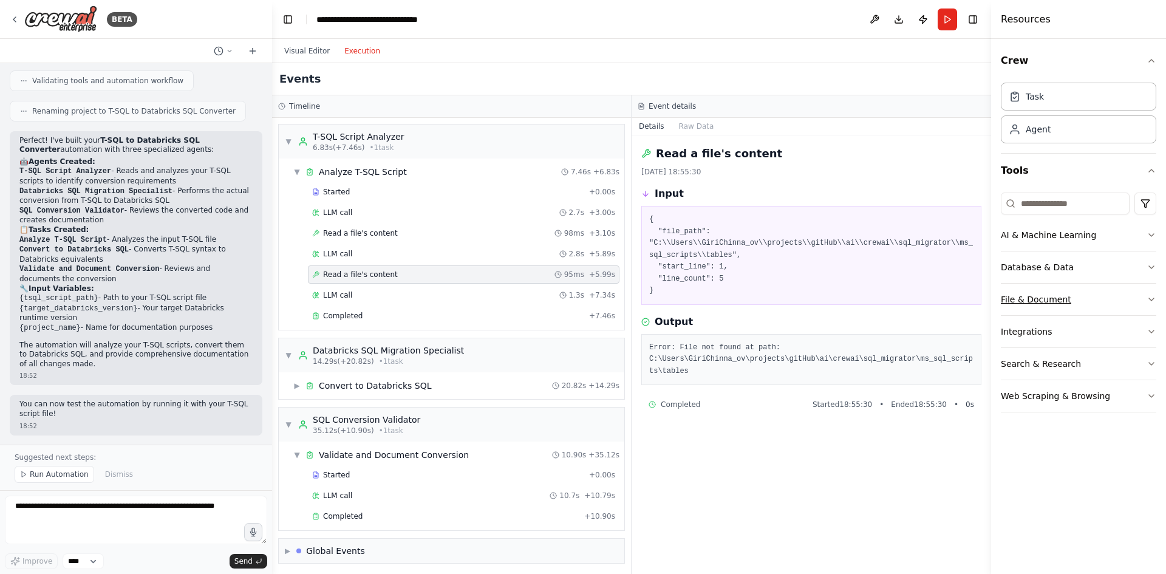
click at [1093, 294] on button "File & Document" at bounding box center [1077, 299] width 155 height 32
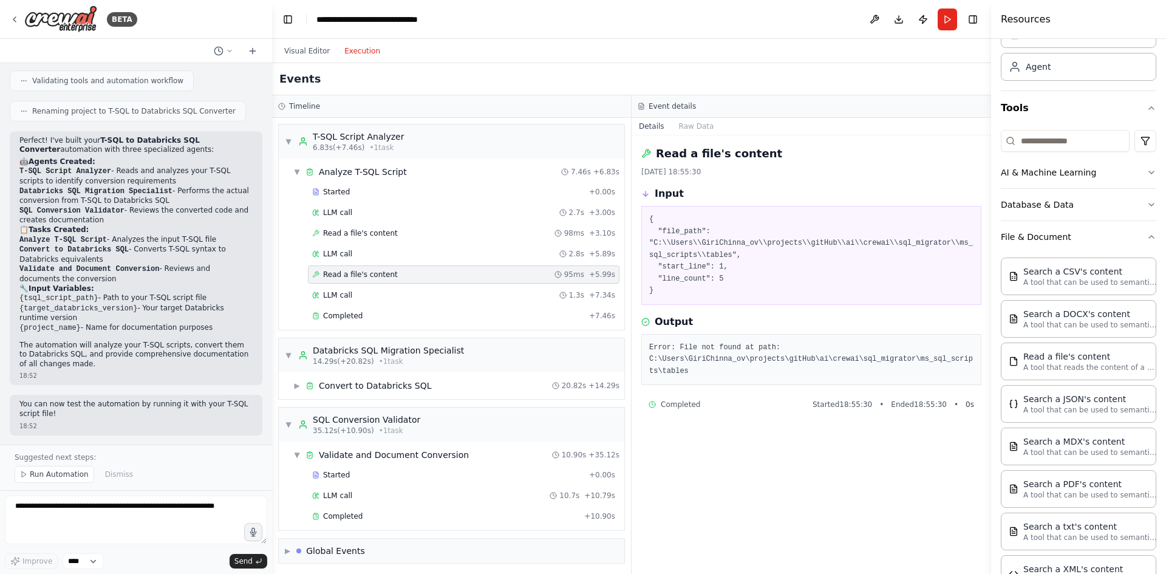
scroll to position [121, 0]
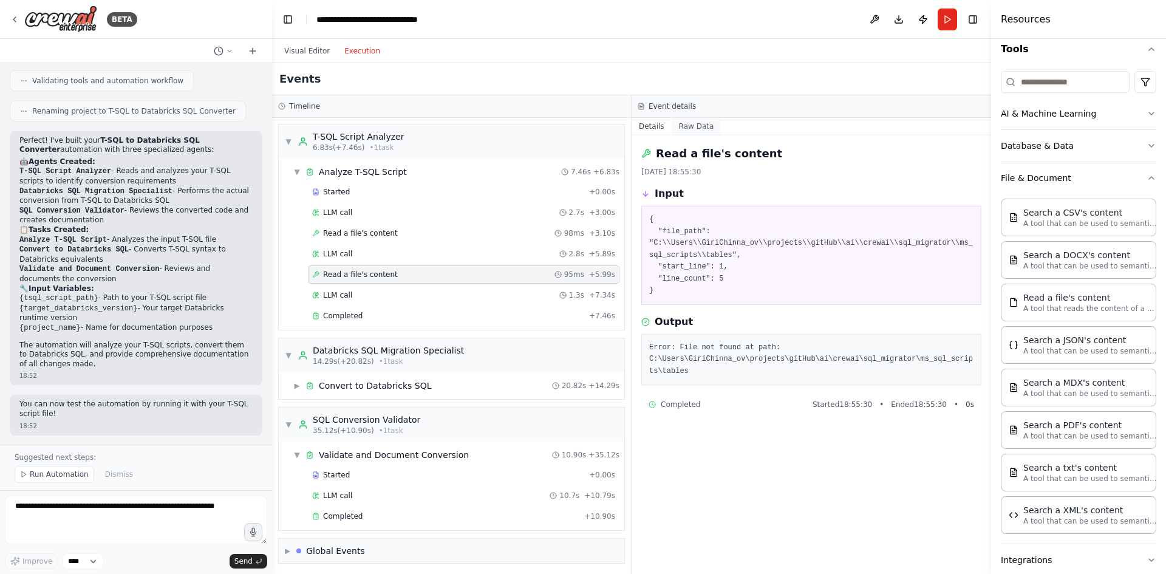
click at [693, 128] on button "Raw Data" at bounding box center [696, 126] width 50 height 17
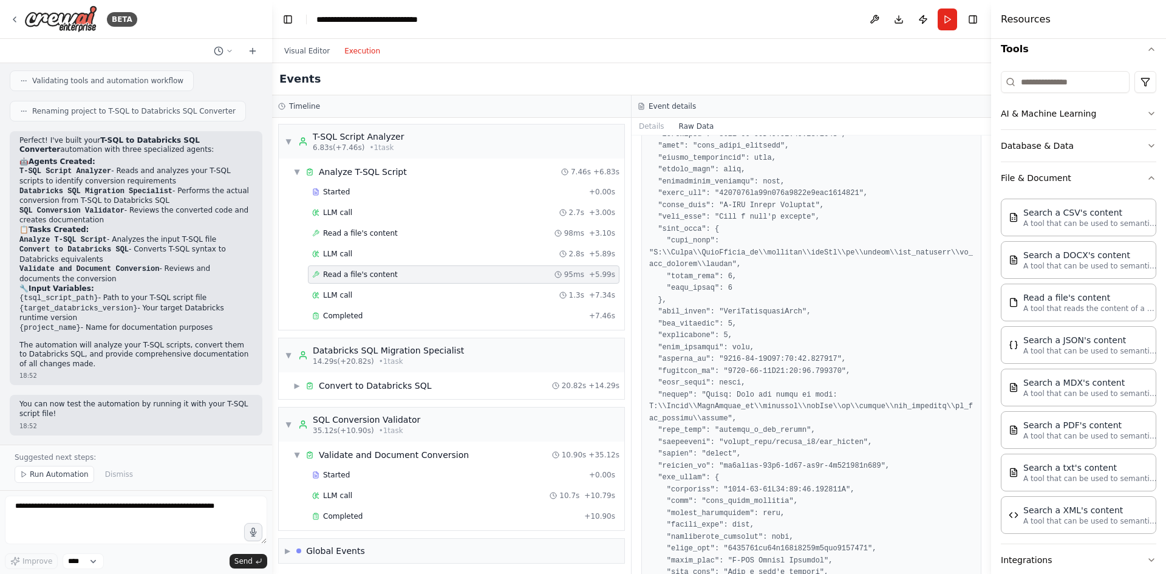
scroll to position [0, 0]
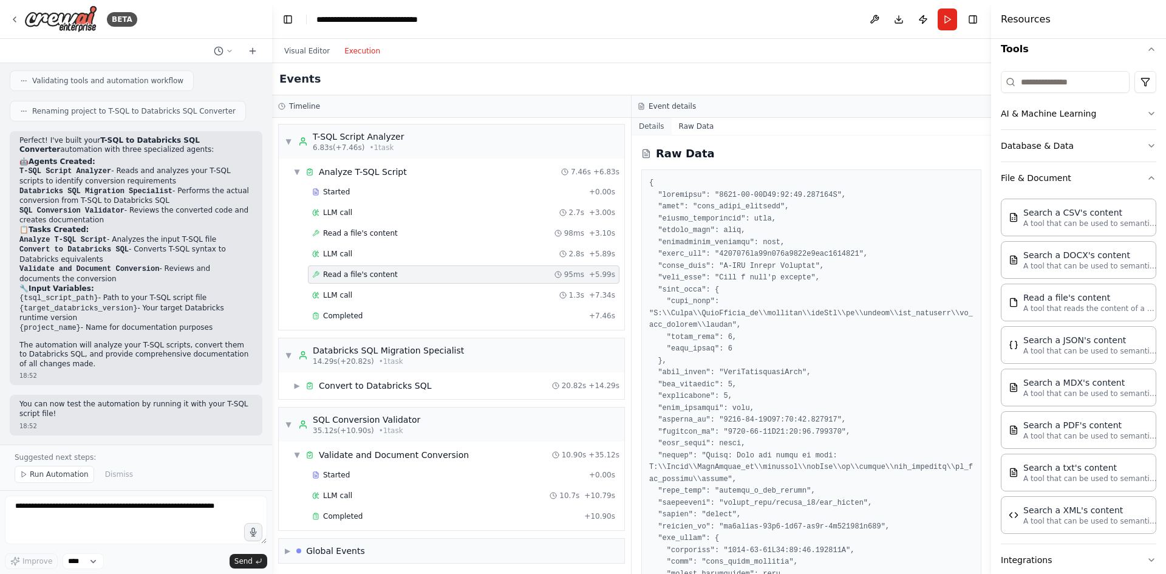
click at [654, 123] on button "Details" at bounding box center [651, 126] width 40 height 17
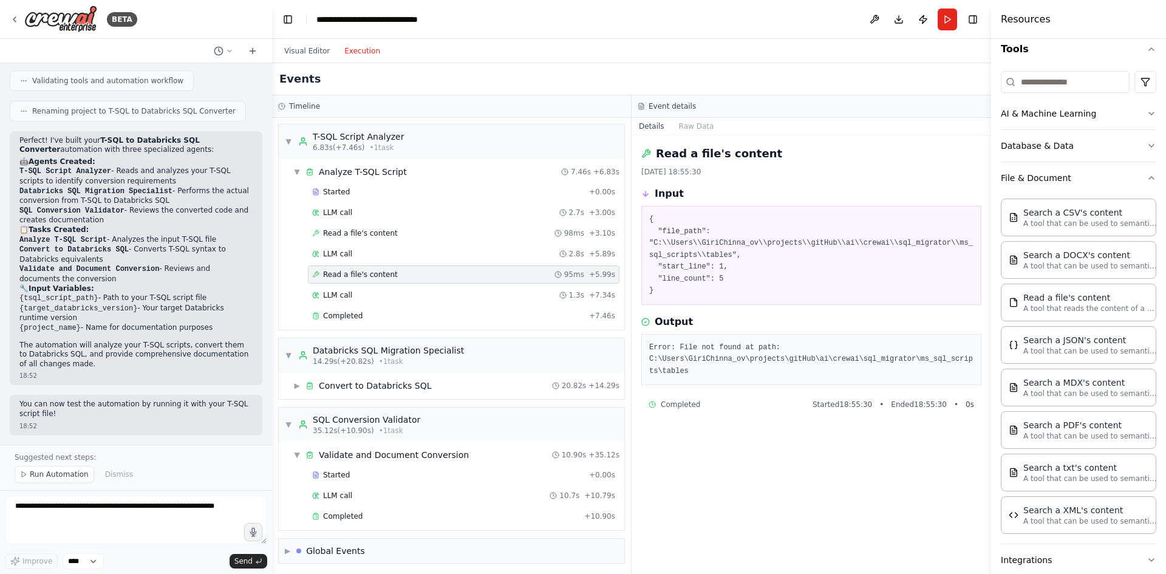
click at [733, 481] on div "Read a file's content 25/08/2025, 18:55:30 Input { "file_path": "C:\\Users\\Gir…" at bounding box center [810, 354] width 359 height 438
click at [289, 141] on span "▼" at bounding box center [288, 142] width 7 height 10
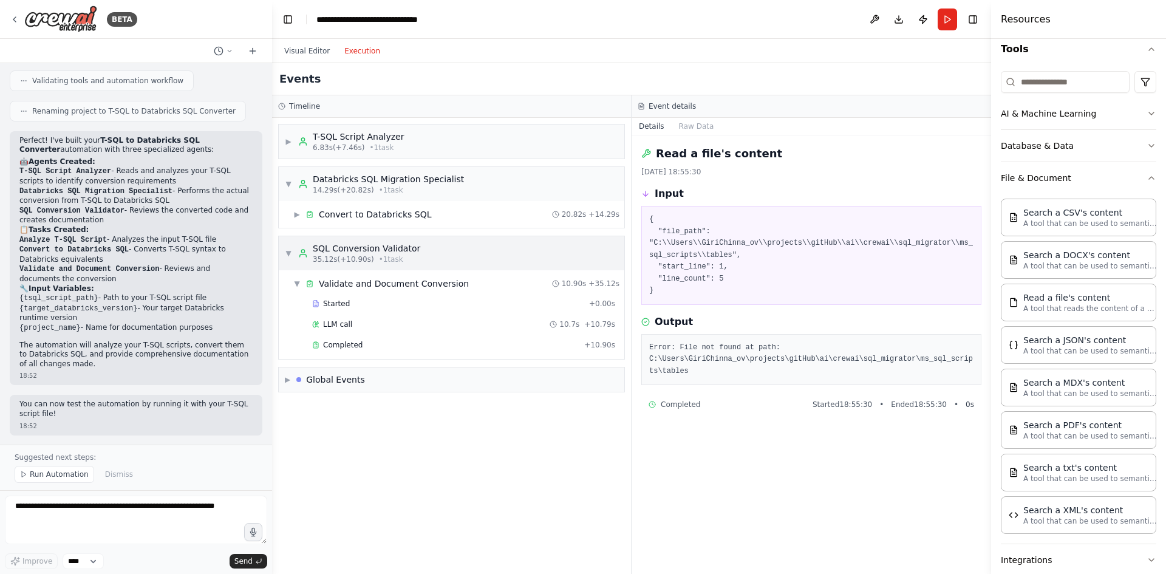
click at [292, 247] on div "▼ SQL Conversion Validator 35.12s (+10.90s) • 1 task" at bounding box center [352, 253] width 135 height 22
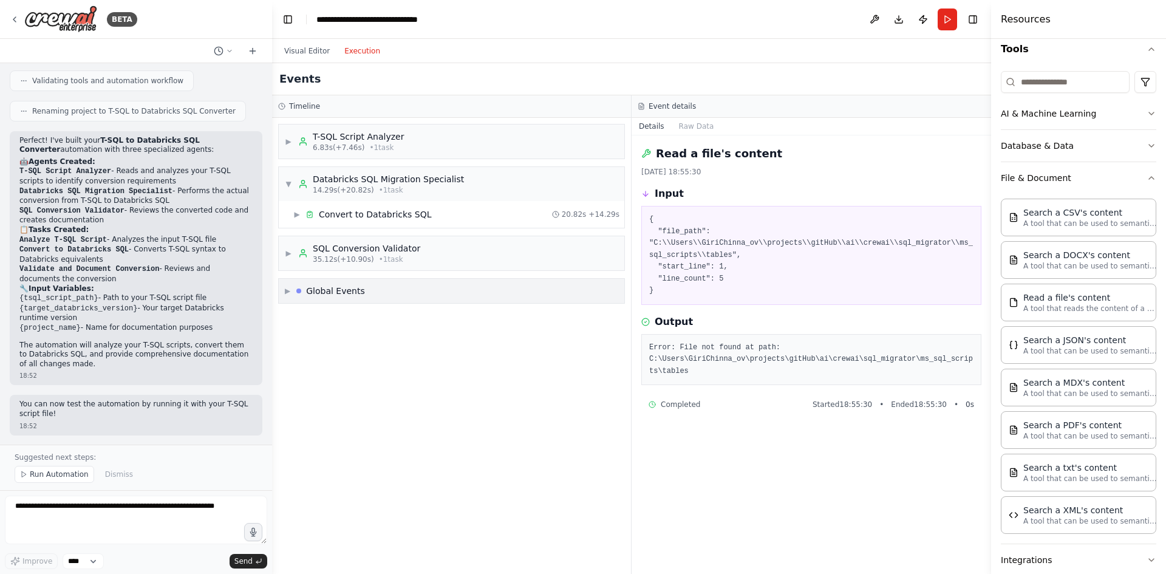
click at [367, 290] on div "▶ Global Events" at bounding box center [451, 291] width 345 height 24
click at [365, 290] on div "▼ Global Events" at bounding box center [451, 291] width 345 height 24
click at [350, 361] on div "▶ T-SQL Script Analyzer 6.83s (+7.46s) • 1 task ▼ Databricks SQL Migration Spec…" at bounding box center [451, 346] width 359 height 456
click at [412, 141] on div "▶ T-SQL Script Analyzer 6.83s (+7.46s) • 1 task" at bounding box center [451, 141] width 345 height 34
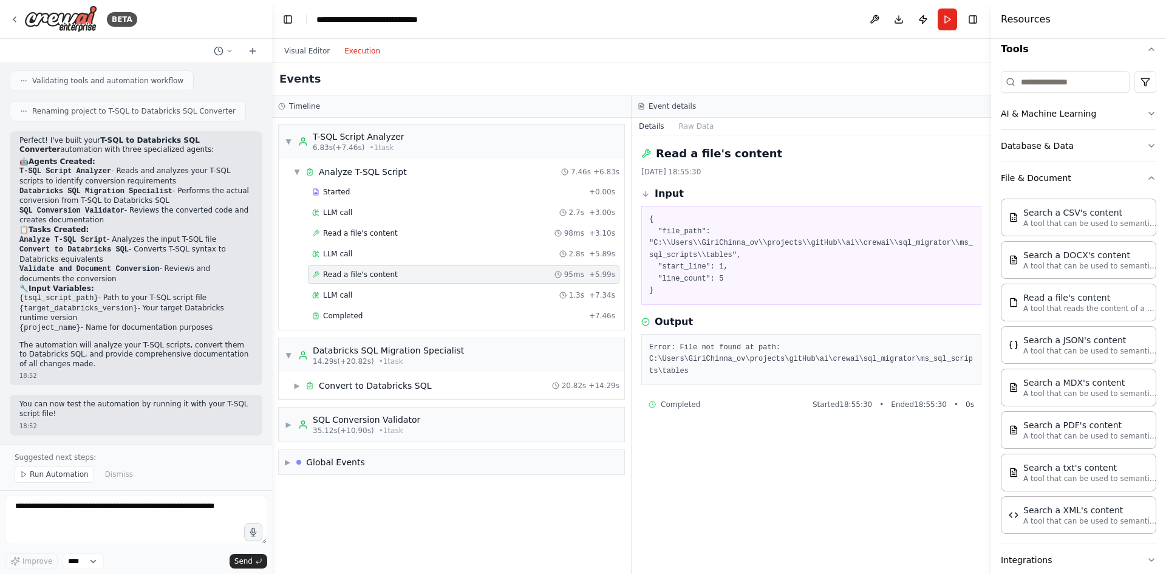
click at [773, 356] on pre "Error: File not found at path: C:\Users\GiriChinna_ov\projects\gitHub\ai\crewai…" at bounding box center [811, 360] width 324 height 36
drag, startPoint x: 866, startPoint y: 351, endPoint x: 804, endPoint y: 353, distance: 61.3
click at [804, 353] on pre "Error: File not found at path: C:\Users\GiriChinna_ov\projects\gitHub\ai\crewai…" at bounding box center [811, 360] width 324 height 36
click at [1078, 178] on button "File & Document" at bounding box center [1077, 178] width 155 height 32
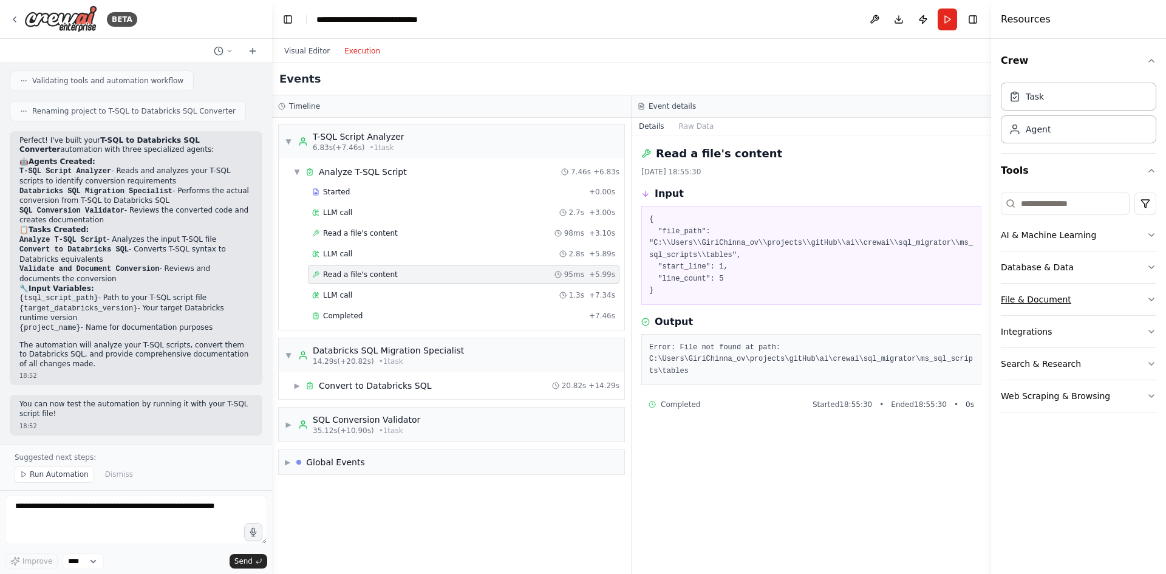
click at [1069, 296] on button "File & Document" at bounding box center [1077, 299] width 155 height 32
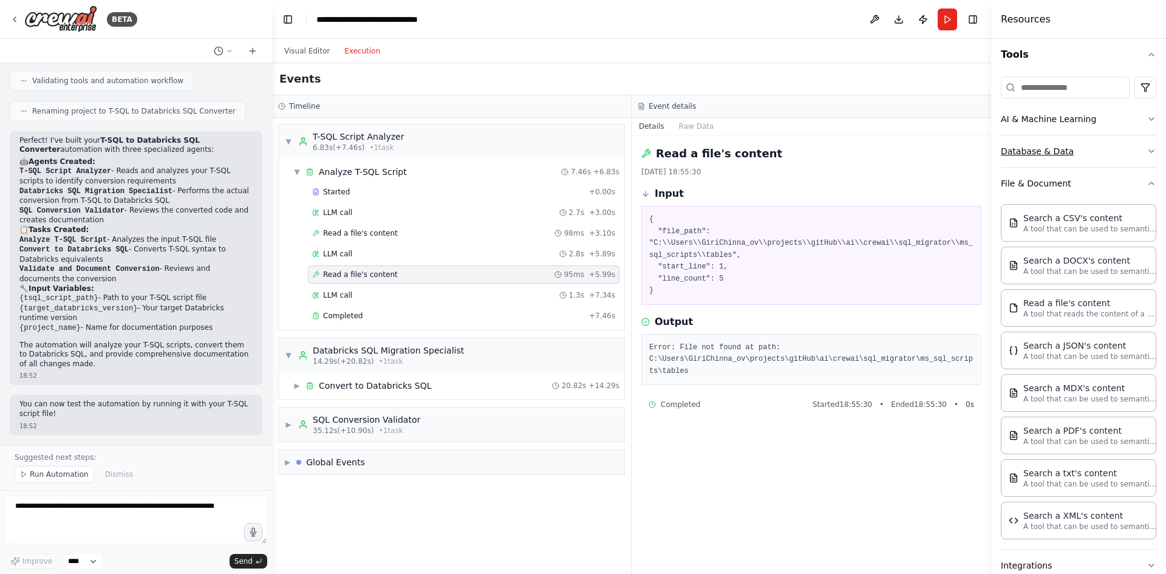
scroll to position [121, 0]
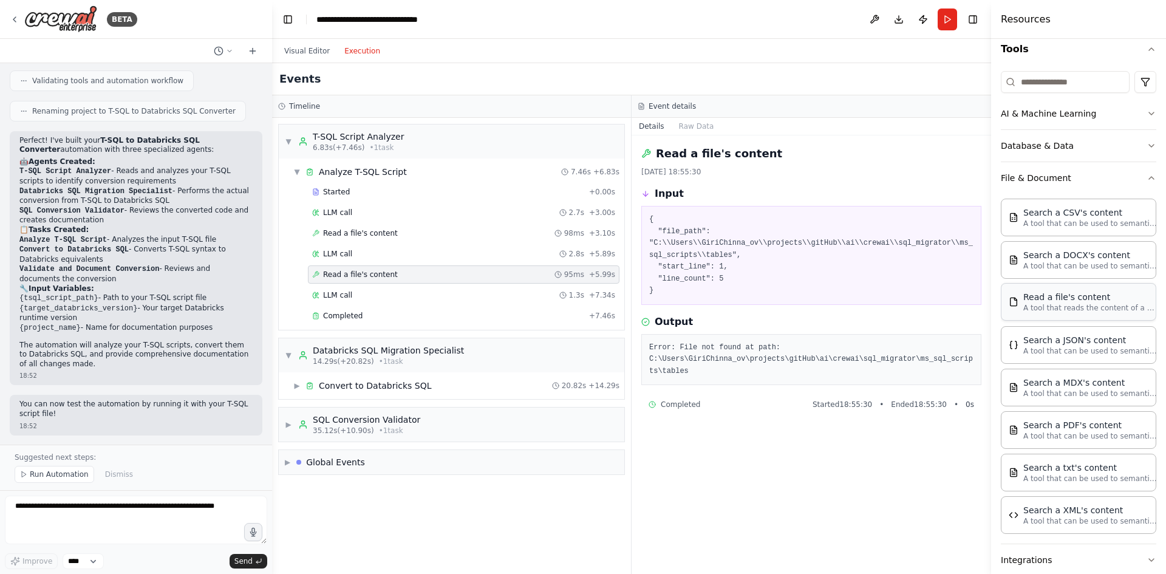
click at [1059, 304] on p "A tool that reads the content of a file. To use this tool, provide a 'file_path…" at bounding box center [1090, 308] width 134 height 10
click at [312, 51] on button "Visual Editor" at bounding box center [307, 51] width 60 height 15
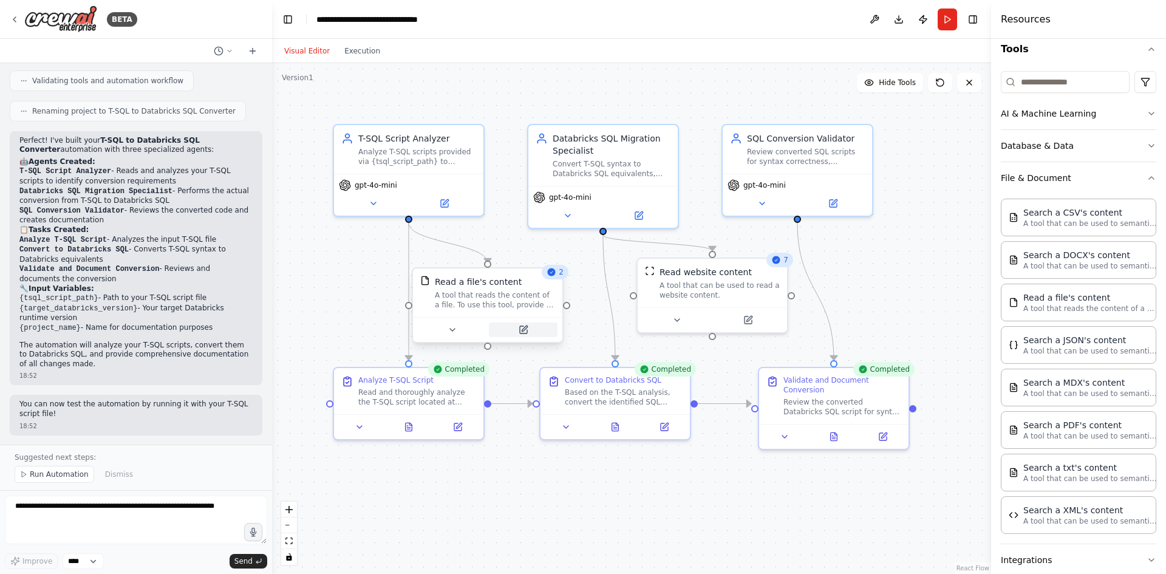
click at [526, 330] on icon at bounding box center [523, 329] width 7 height 7
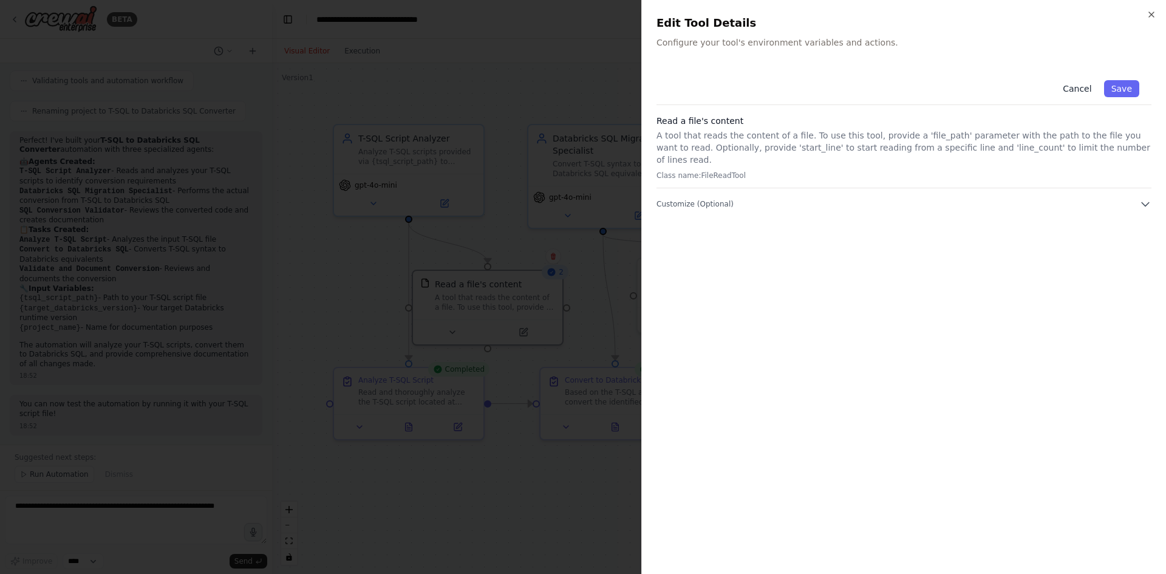
click at [1089, 85] on button "Cancel" at bounding box center [1076, 88] width 43 height 17
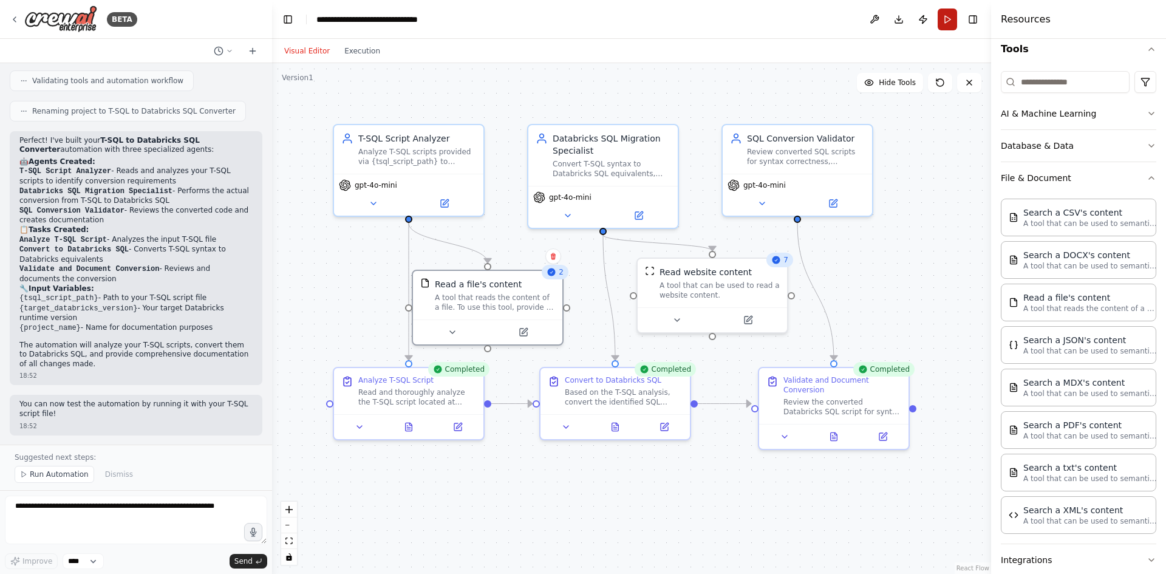
click at [946, 18] on button "Run" at bounding box center [946, 19] width 19 height 22
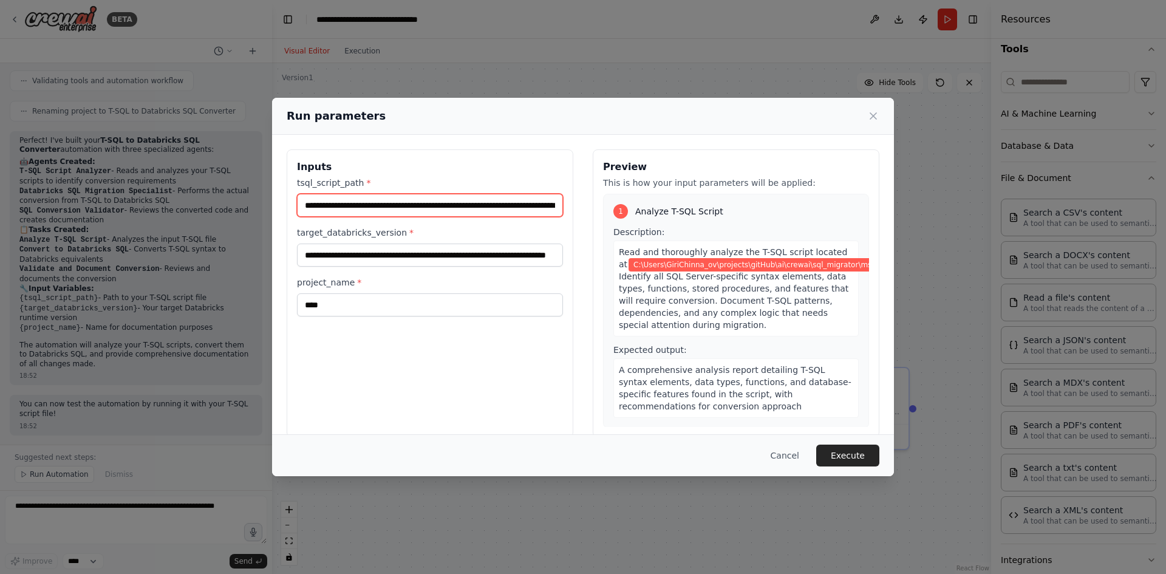
click at [518, 205] on input "**********" at bounding box center [430, 205] width 266 height 23
click at [548, 205] on input "**********" at bounding box center [430, 205] width 266 height 23
paste input "**********"
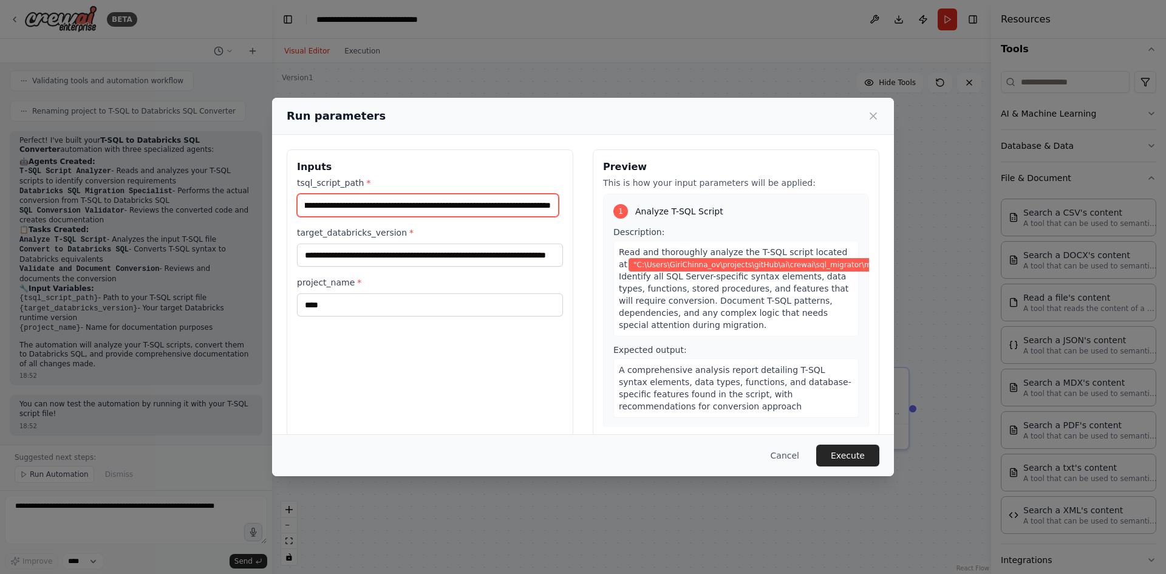
type input "**********"
